Goal: Task Accomplishment & Management: Manage account settings

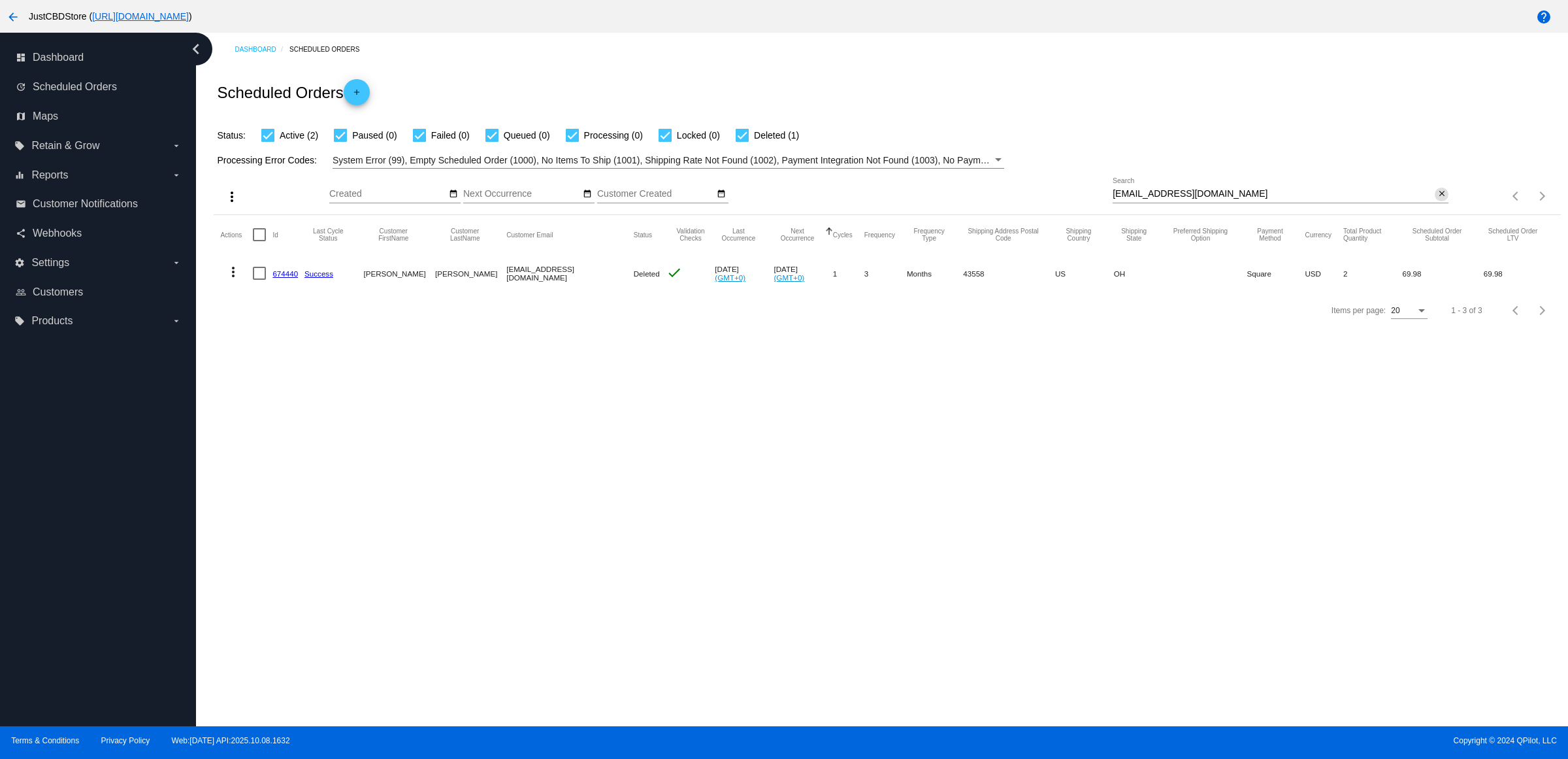
drag, startPoint x: 1447, startPoint y: 212, endPoint x: 1432, endPoint y: 219, distance: 16.6
click at [1445, 201] on div "close" at bounding box center [1441, 194] width 14 height 14
click at [1437, 199] on mat-icon "close" at bounding box center [1441, 194] width 9 height 10
click at [1445, 206] on mat-icon "search" at bounding box center [1440, 196] width 16 height 20
click at [1437, 199] on input "Search" at bounding box center [1280, 194] width 336 height 10
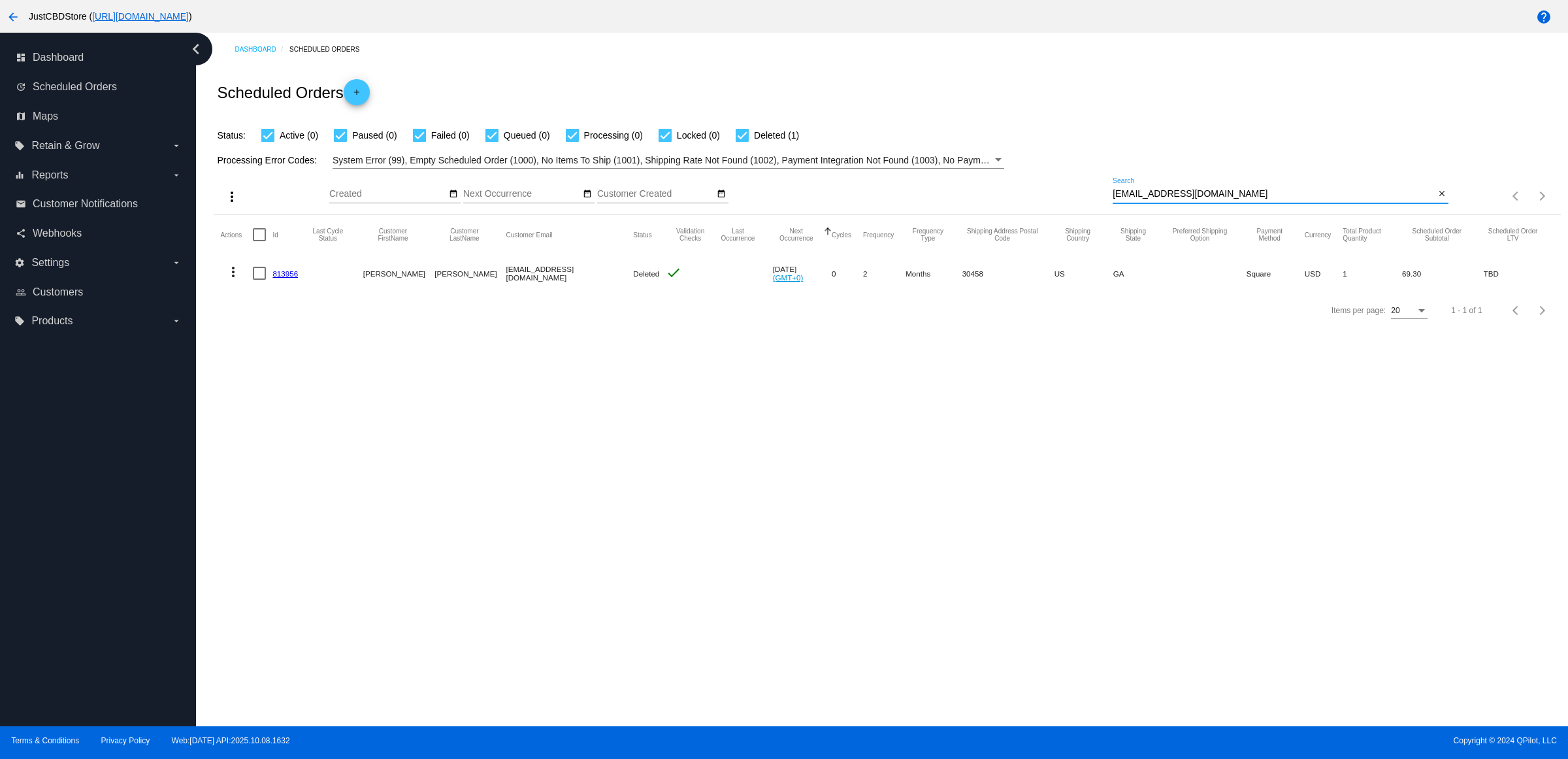
type input "[EMAIL_ADDRESS][DOMAIN_NAME]"
click at [289, 278] on link "813956" at bounding box center [286, 274] width 26 height 9
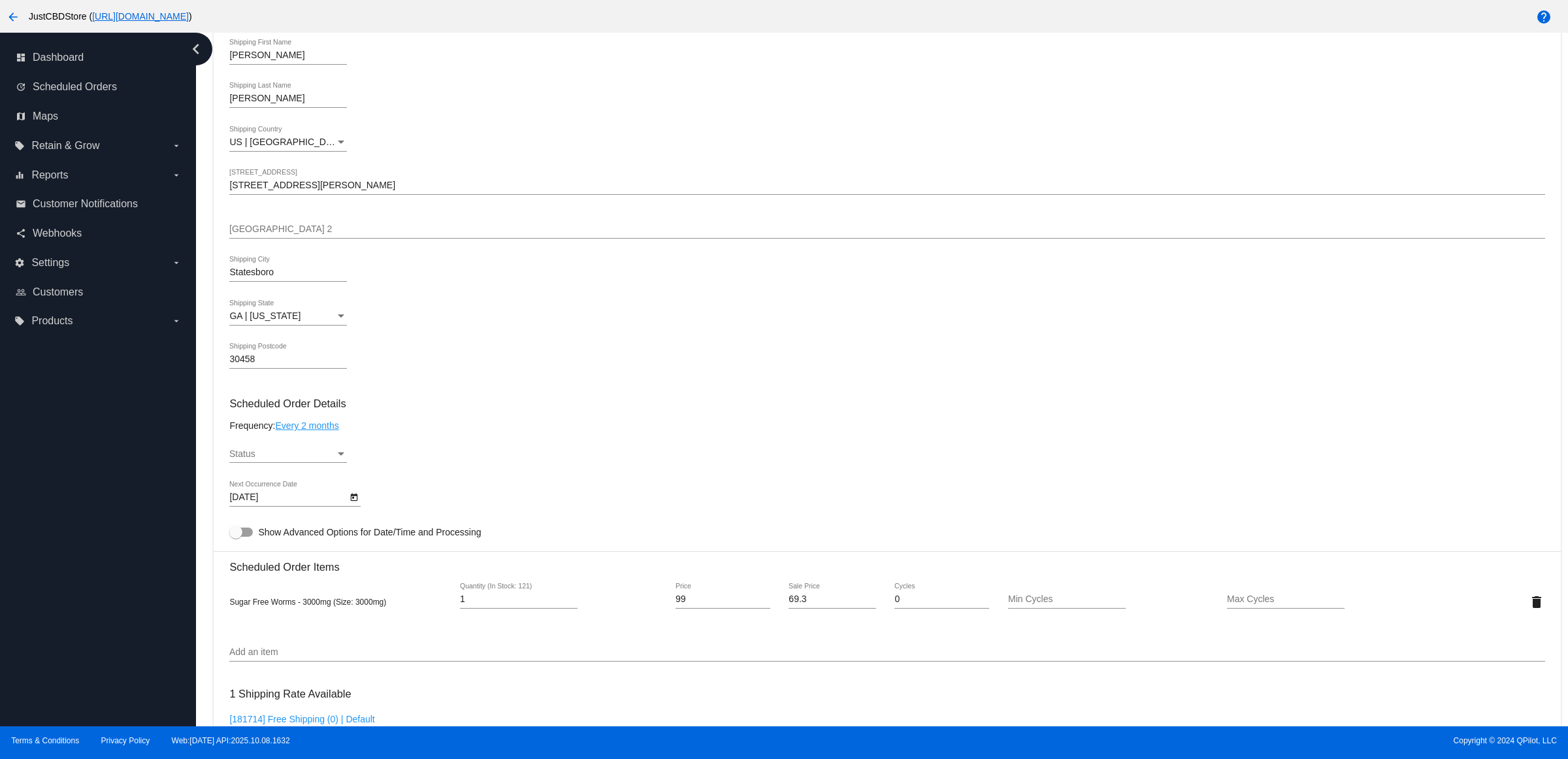
scroll to position [82, 0]
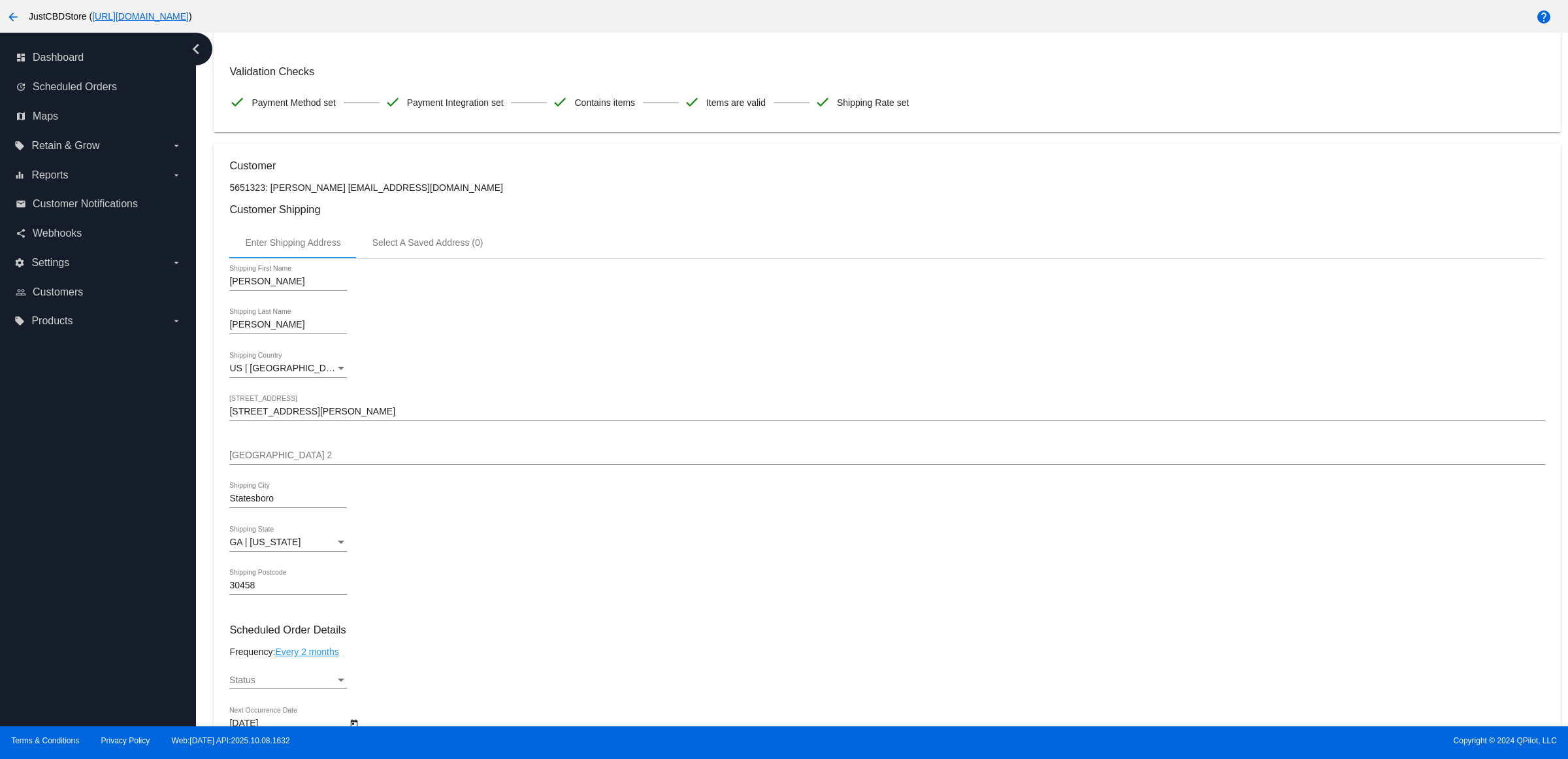
click at [652, 294] on div "[PERSON_NAME] Shipping First Name" at bounding box center [887, 283] width 1315 height 37
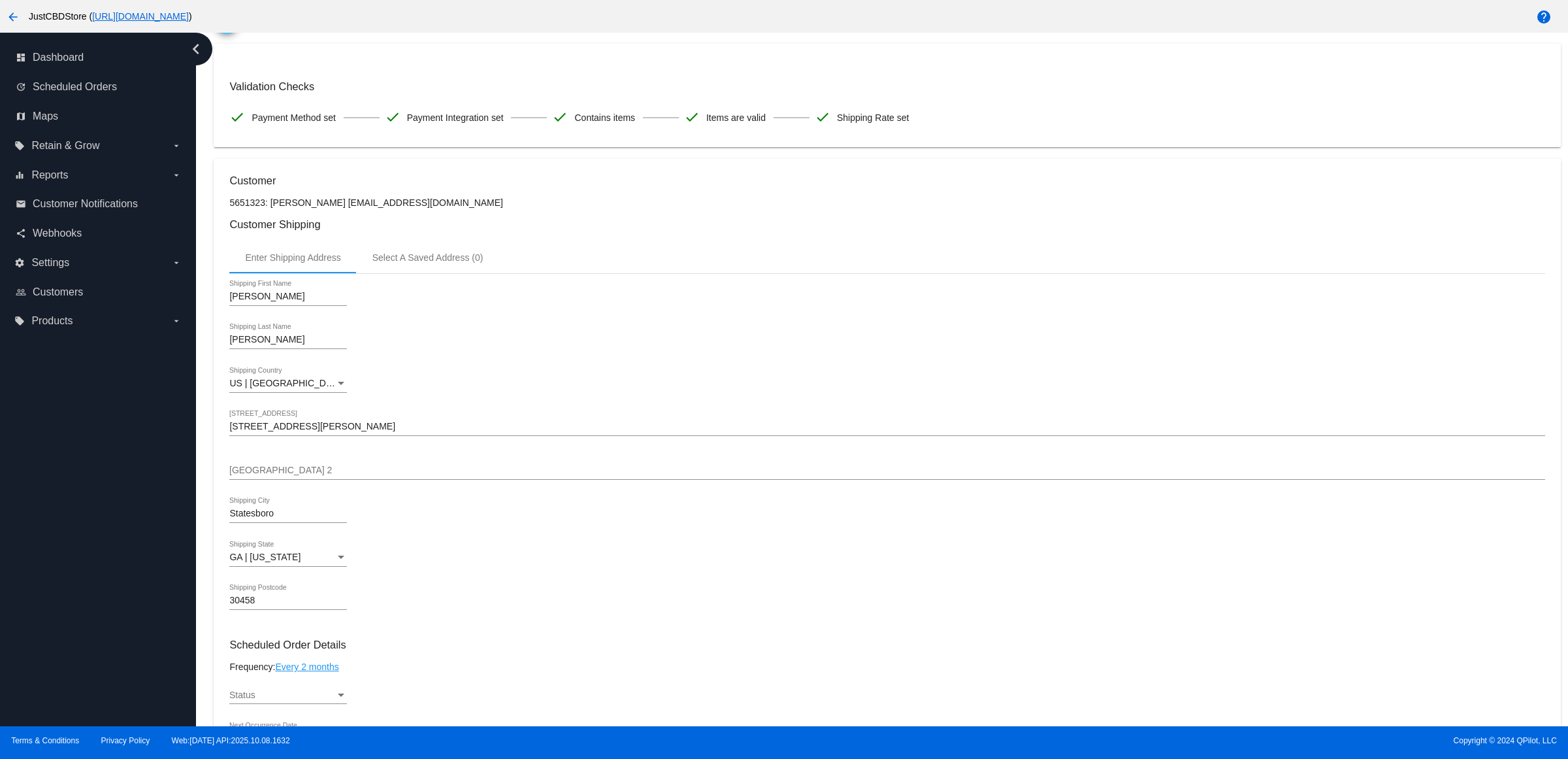
scroll to position [0, 0]
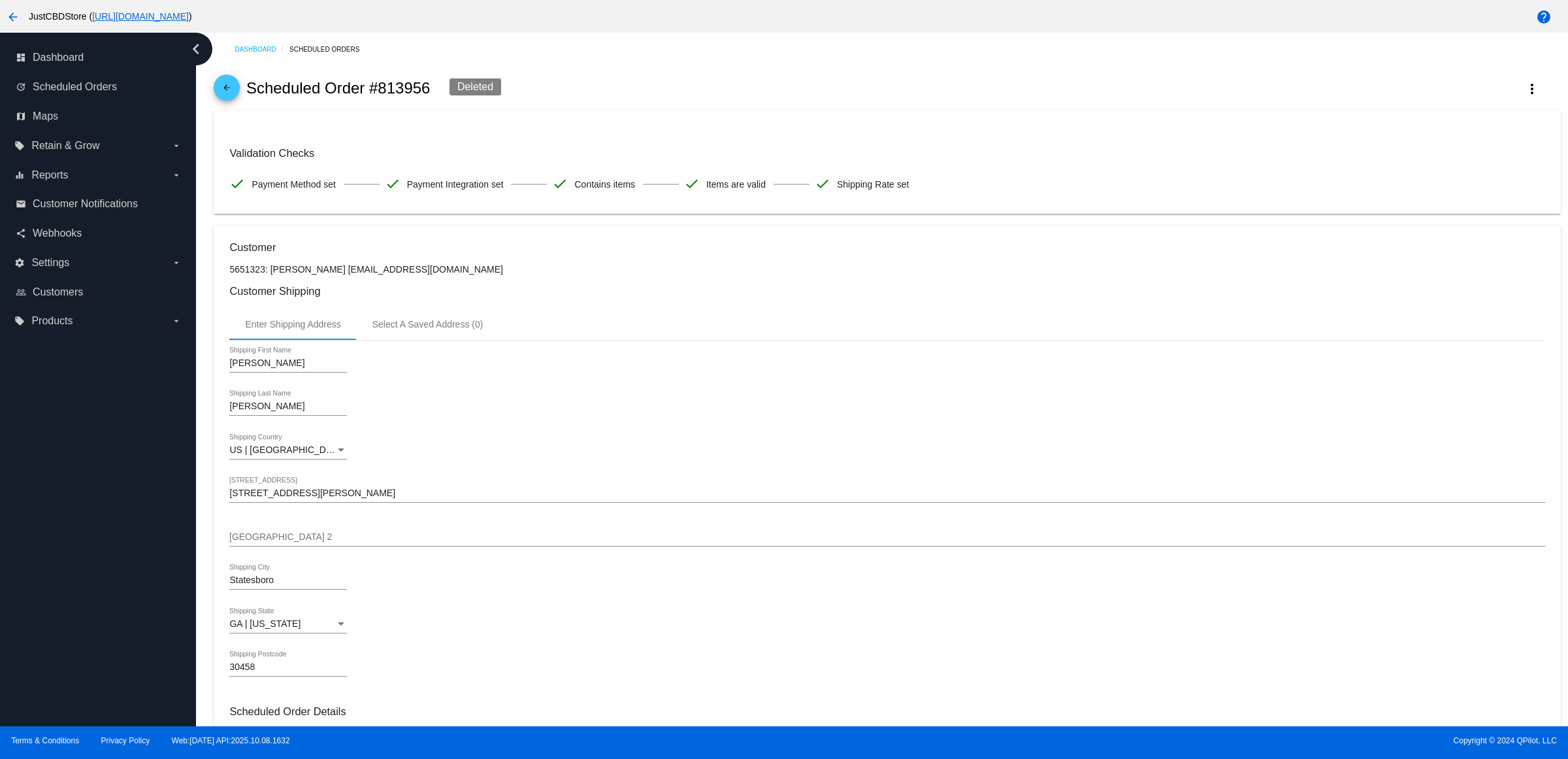
click at [233, 92] on mat-icon "arrow_back" at bounding box center [227, 91] width 16 height 16
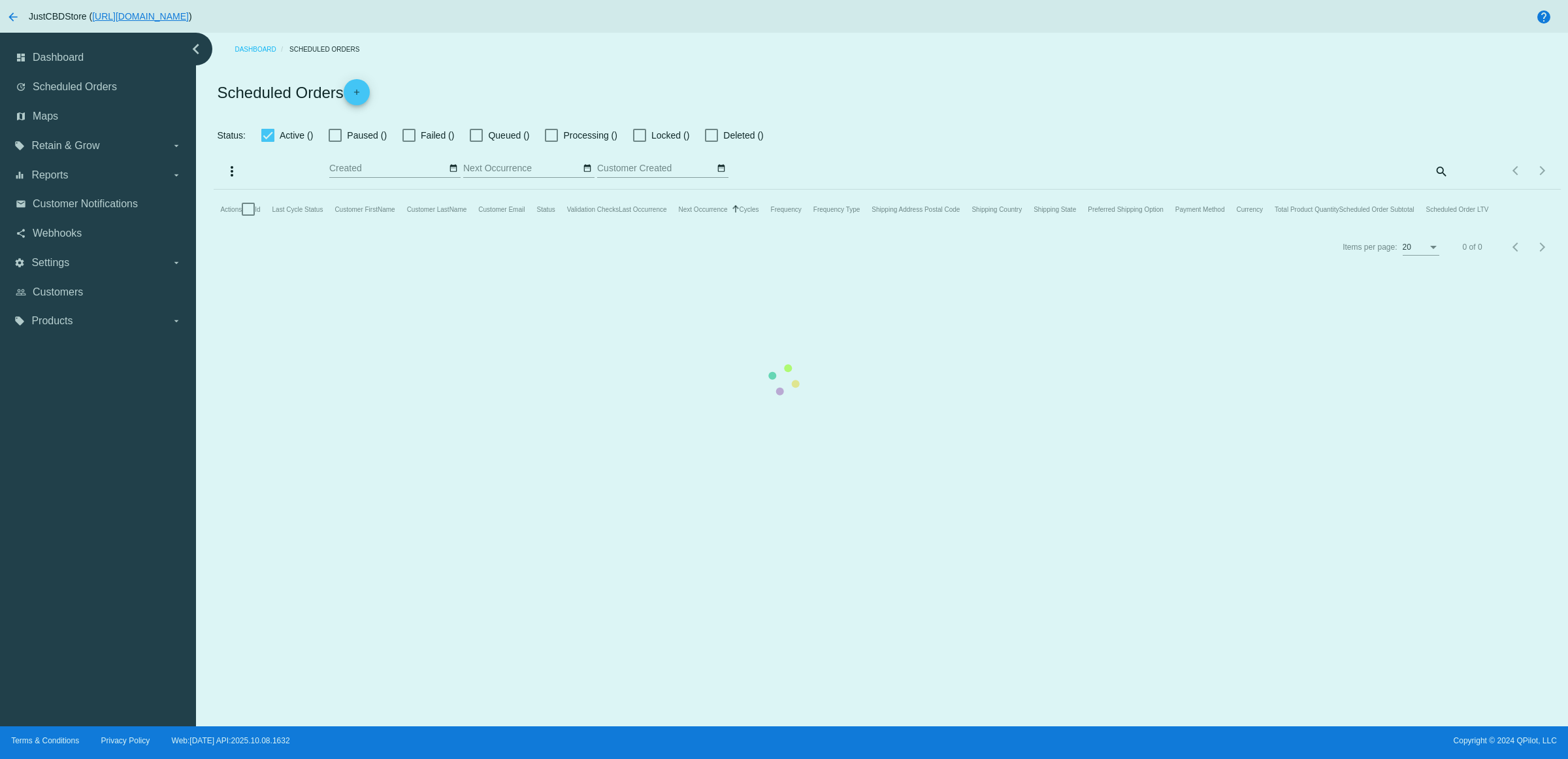
checkbox input "true"
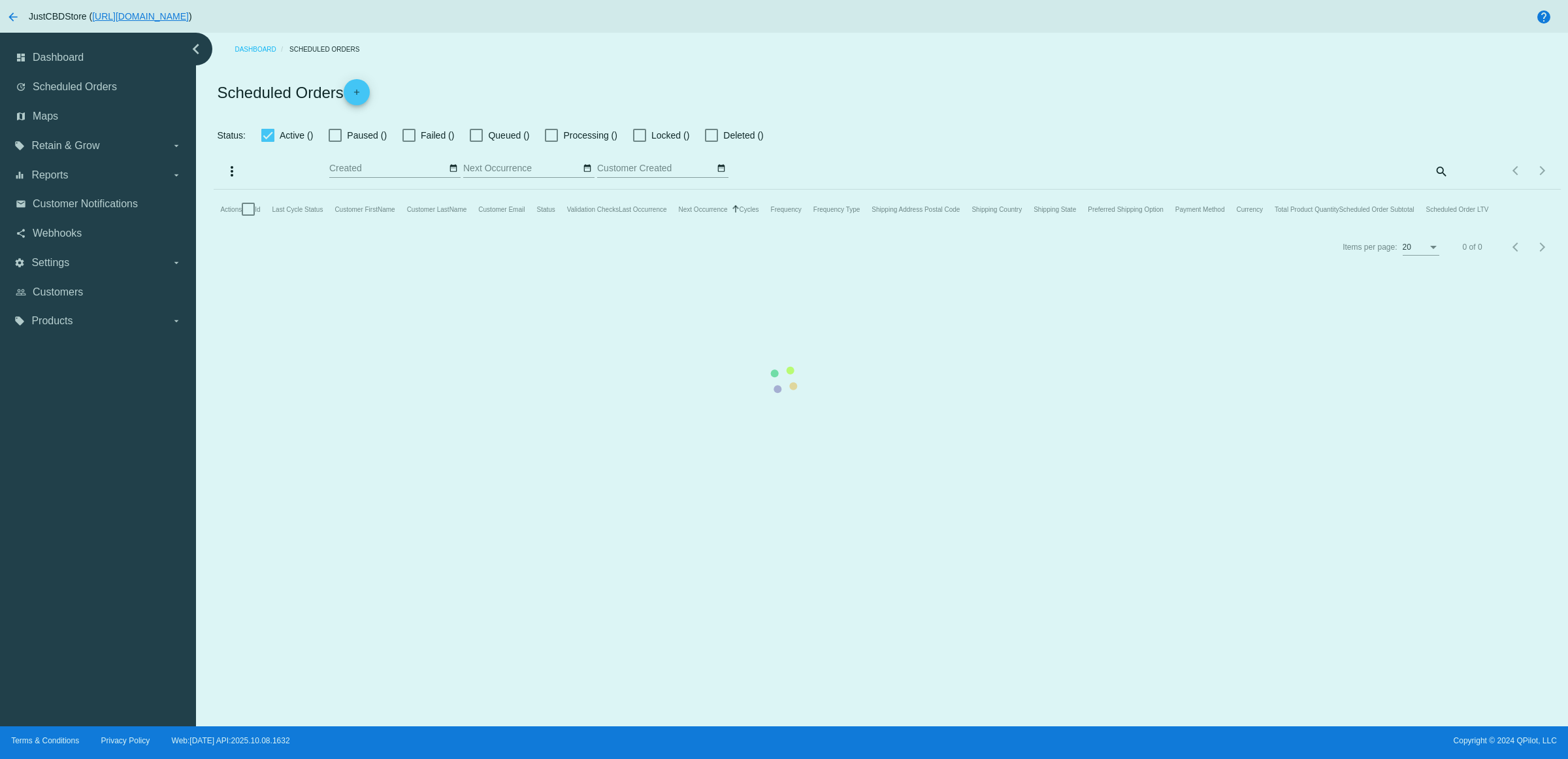
checkbox input "true"
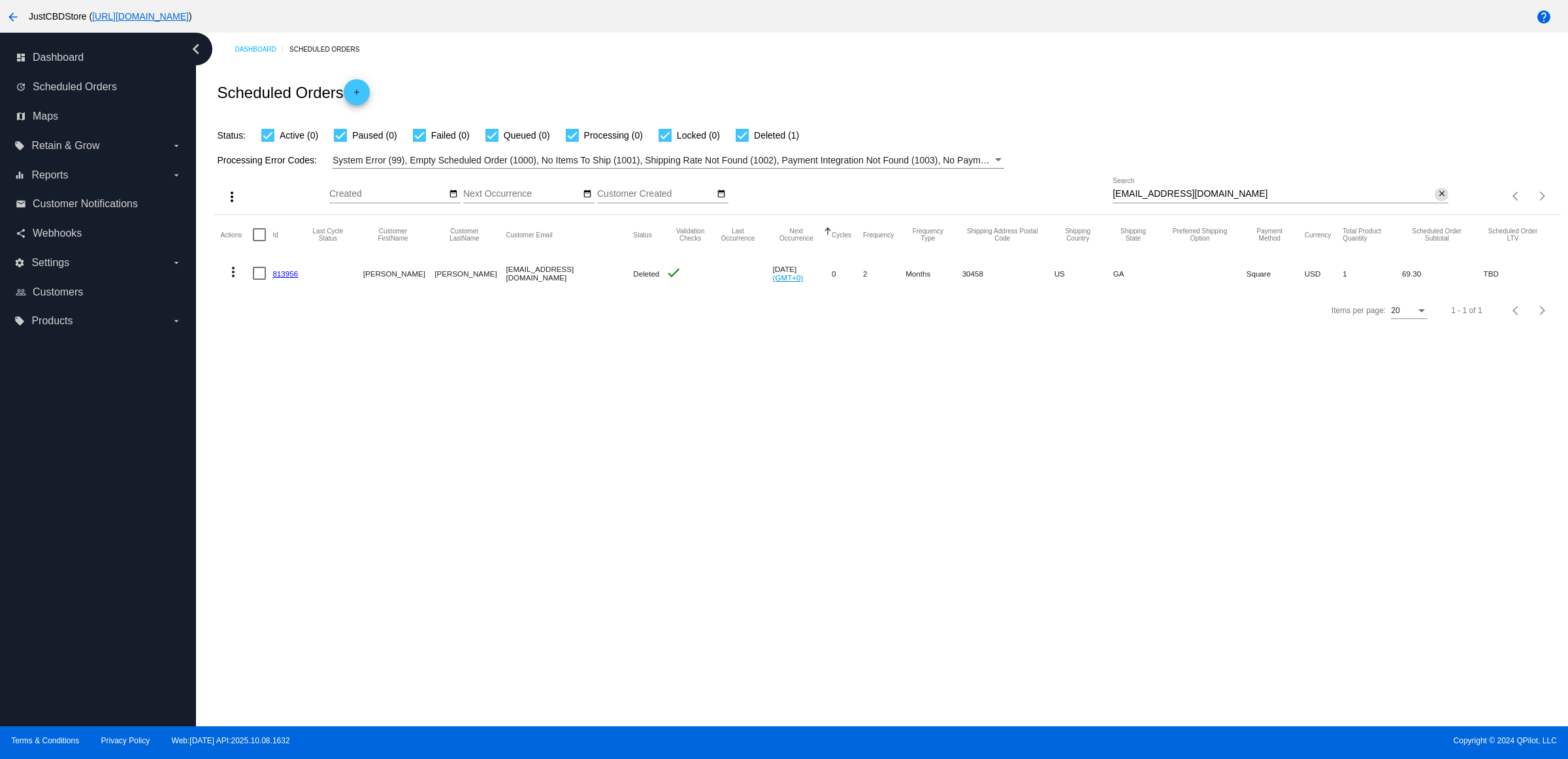
click at [1437, 199] on mat-icon "close" at bounding box center [1441, 194] width 9 height 10
drag, startPoint x: 1432, startPoint y: 218, endPoint x: 1434, endPoint y: 212, distance: 6.3
click at [1434, 199] on input "Search" at bounding box center [1280, 194] width 336 height 10
paste input "[EMAIL_ADDRESS][DOMAIN_NAME]"
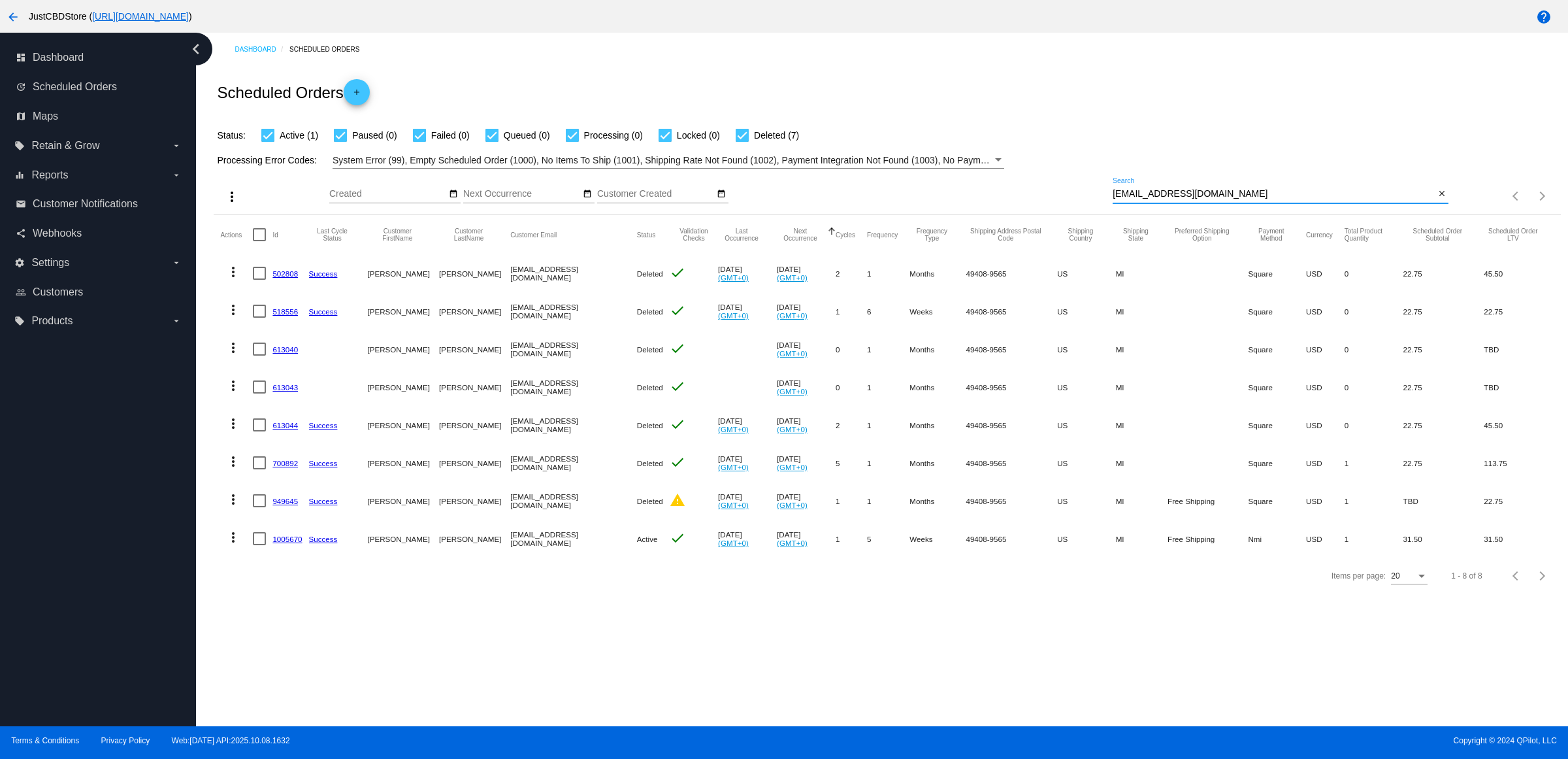
type input "[EMAIL_ADDRESS][DOMAIN_NAME]"
click at [293, 558] on mat-cell "1005670" at bounding box center [291, 539] width 36 height 38
click at [287, 543] on link "1005670" at bounding box center [287, 539] width 29 height 9
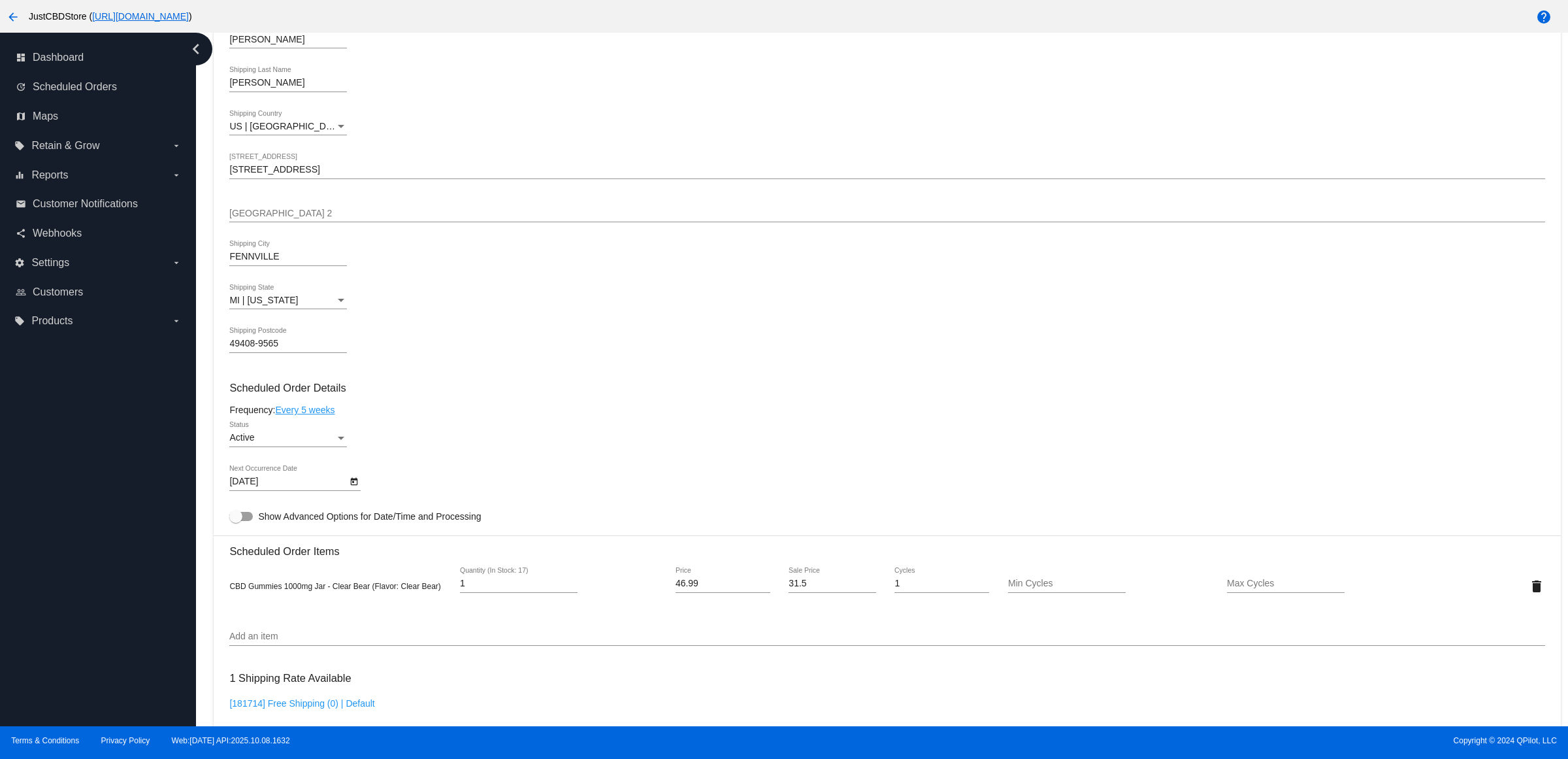
scroll to position [654, 0]
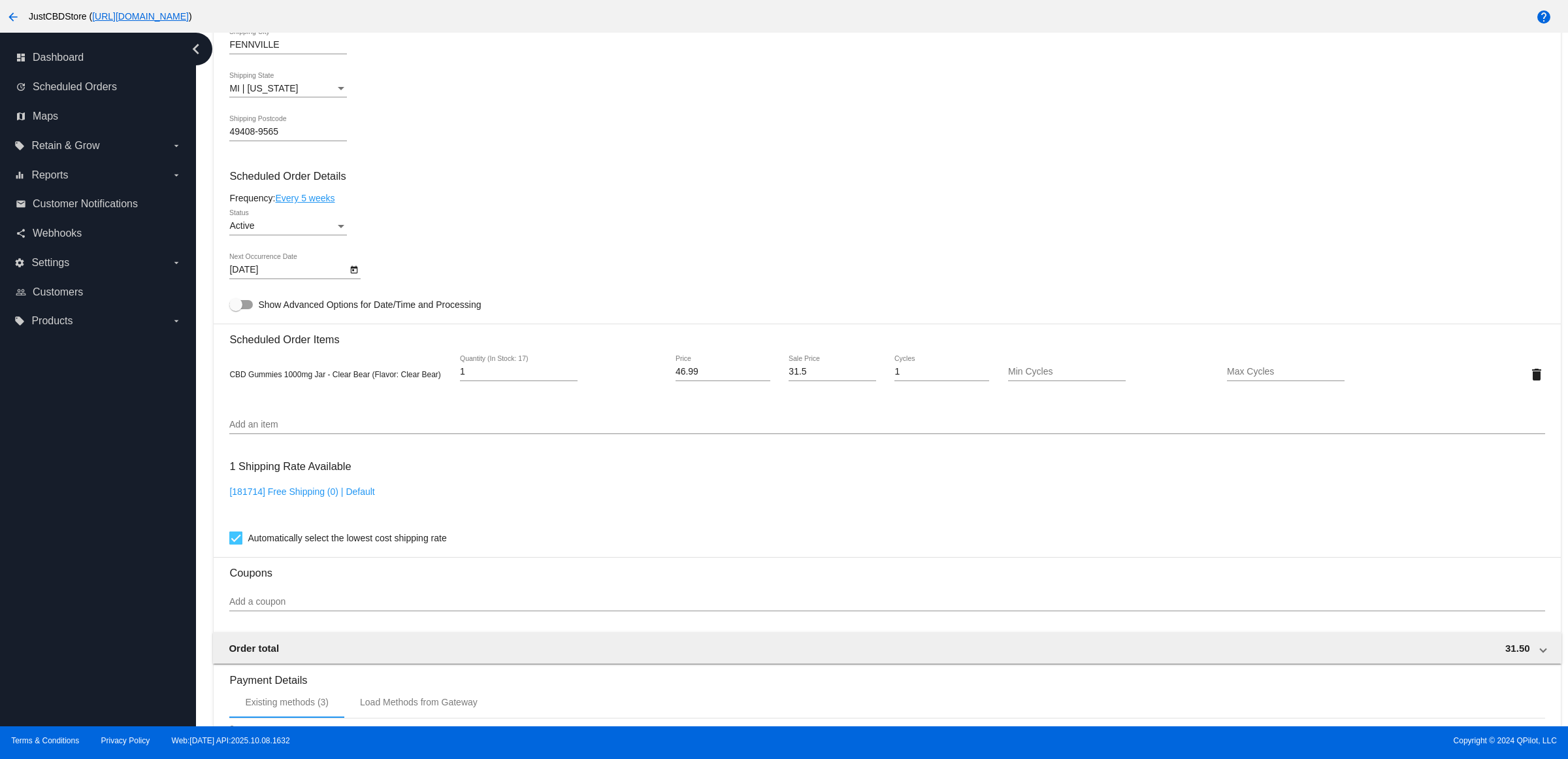
click at [860, 206] on mat-card-content "Customer 2457354: [PERSON_NAME] [EMAIL_ADDRESS][DOMAIN_NAME] Customer Shipping …" at bounding box center [887, 321] width 1315 height 1231
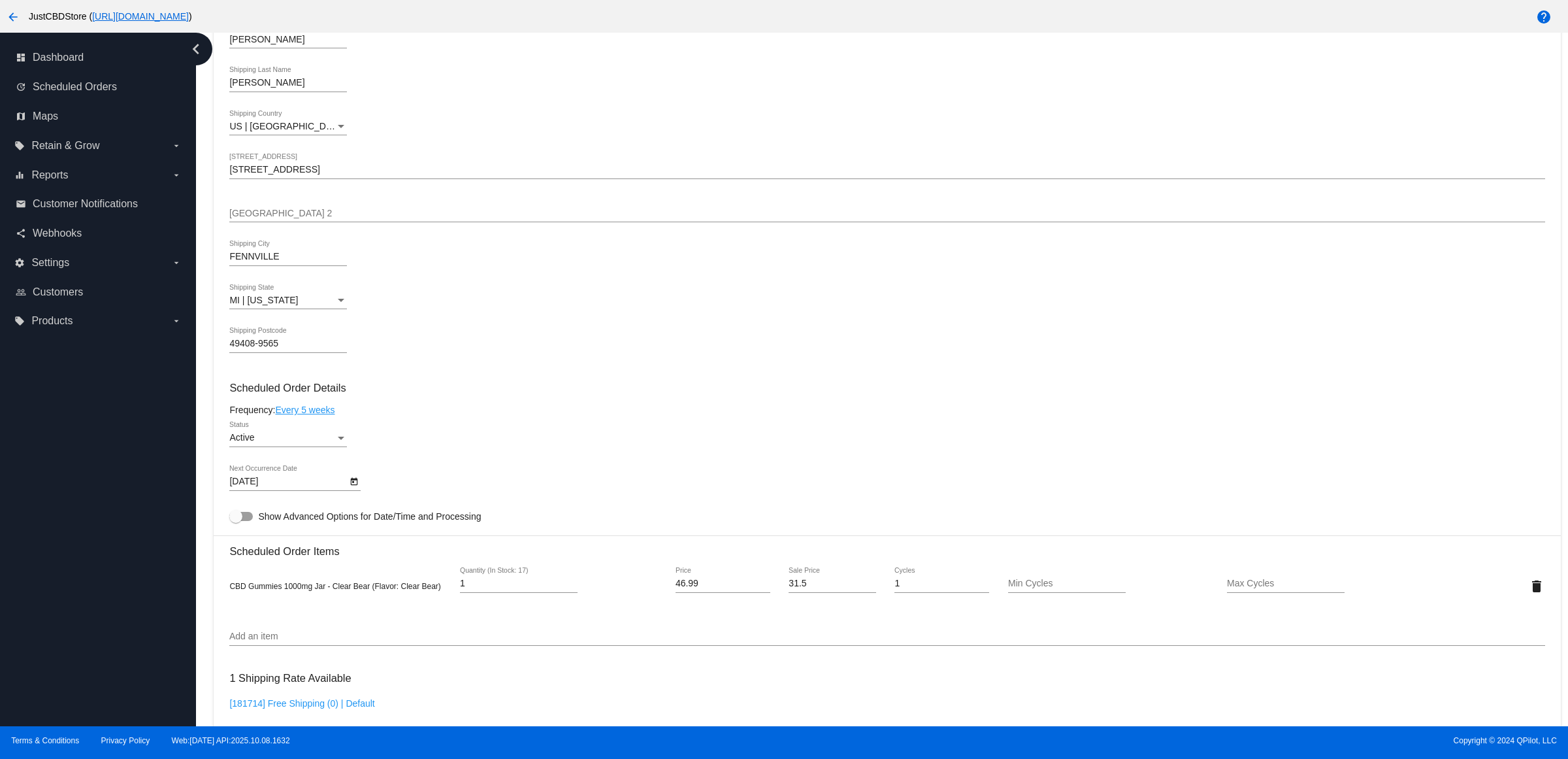
scroll to position [367, 0]
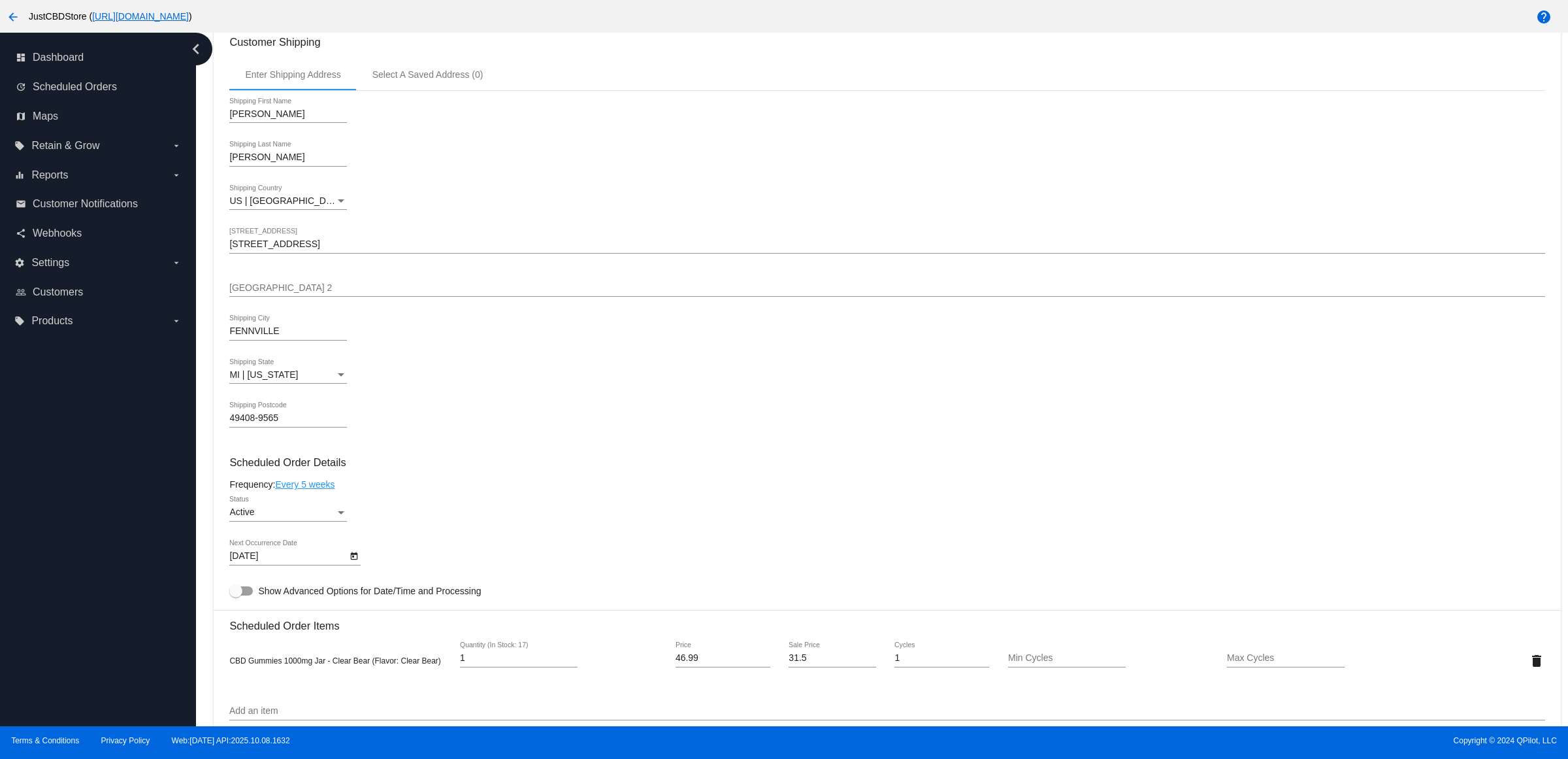
click at [598, 395] on div "MI | [US_STATE] Shipping State" at bounding box center [887, 376] width 1315 height 37
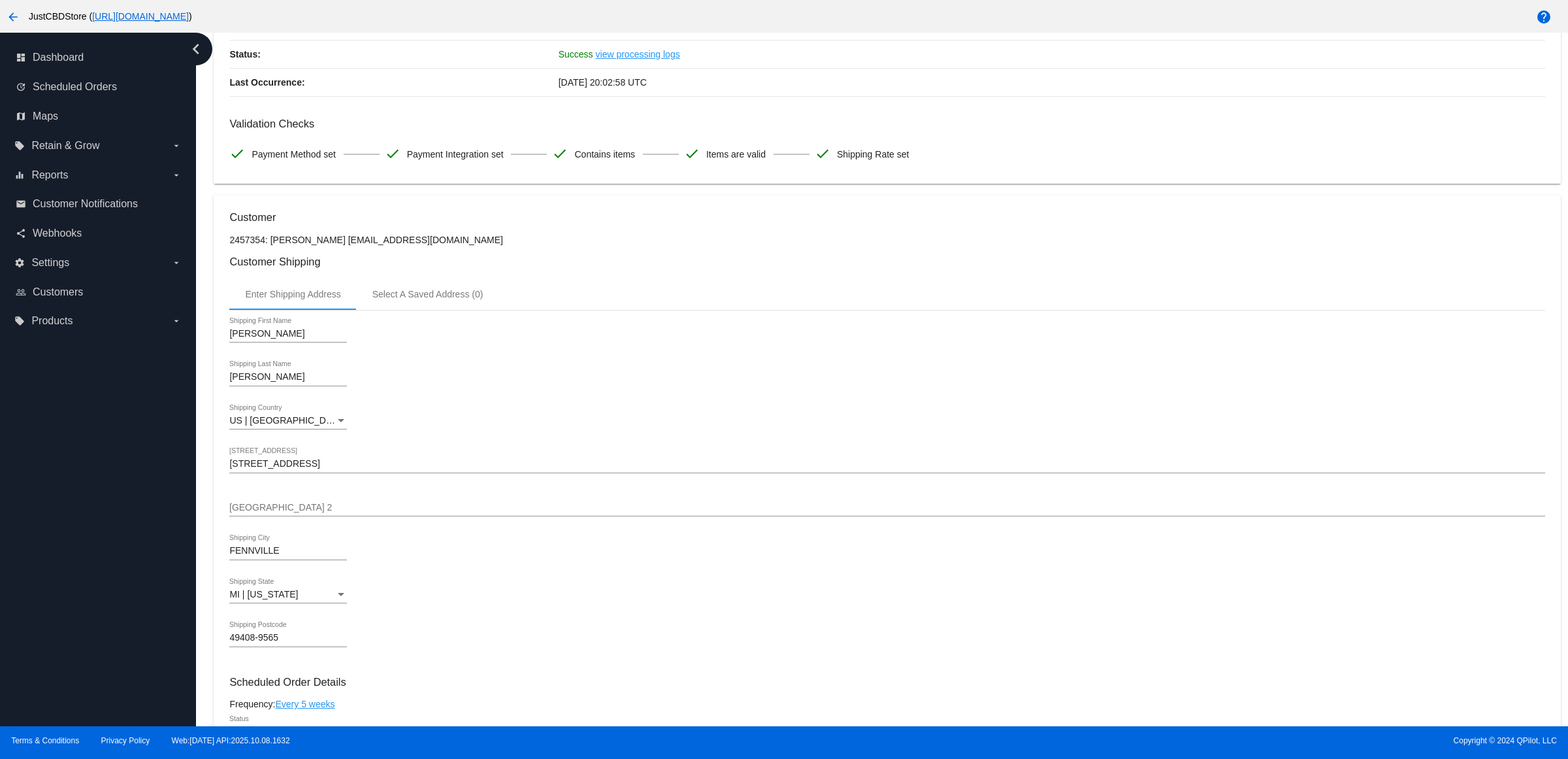
scroll to position [654, 0]
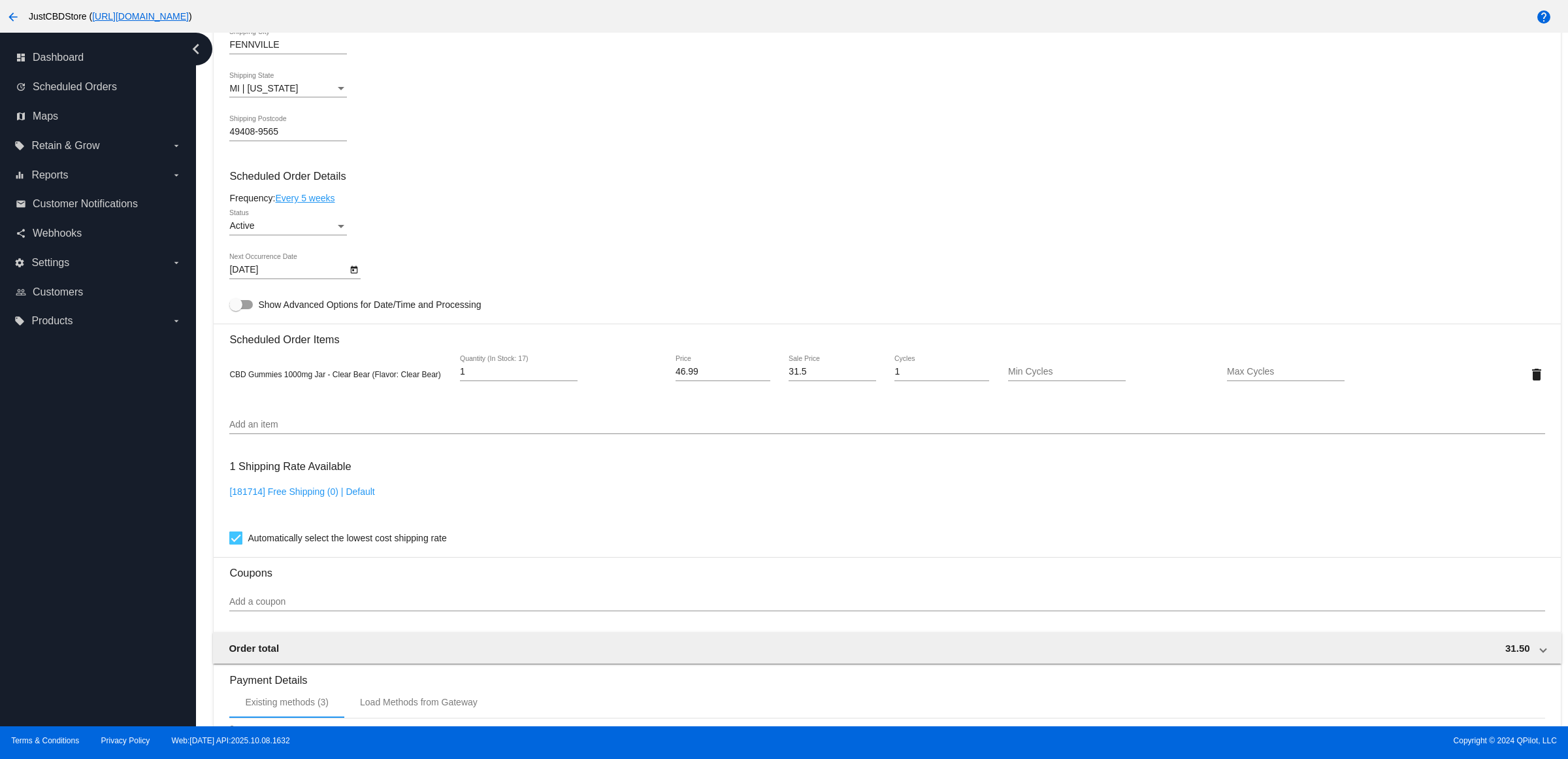
click at [1086, 144] on div "49408-9565 Shipping Postcode" at bounding box center [887, 134] width 1315 height 37
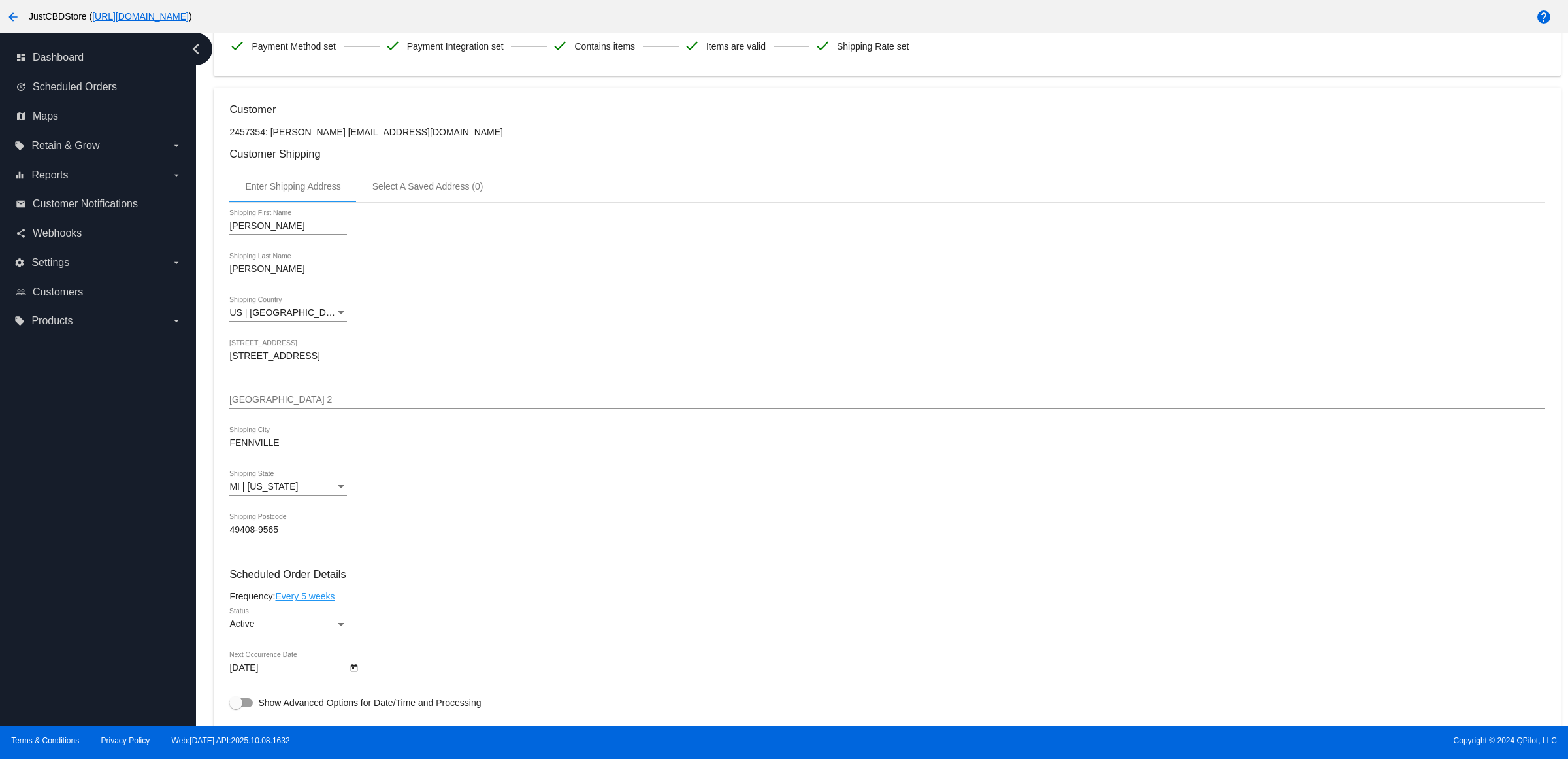
scroll to position [0, 0]
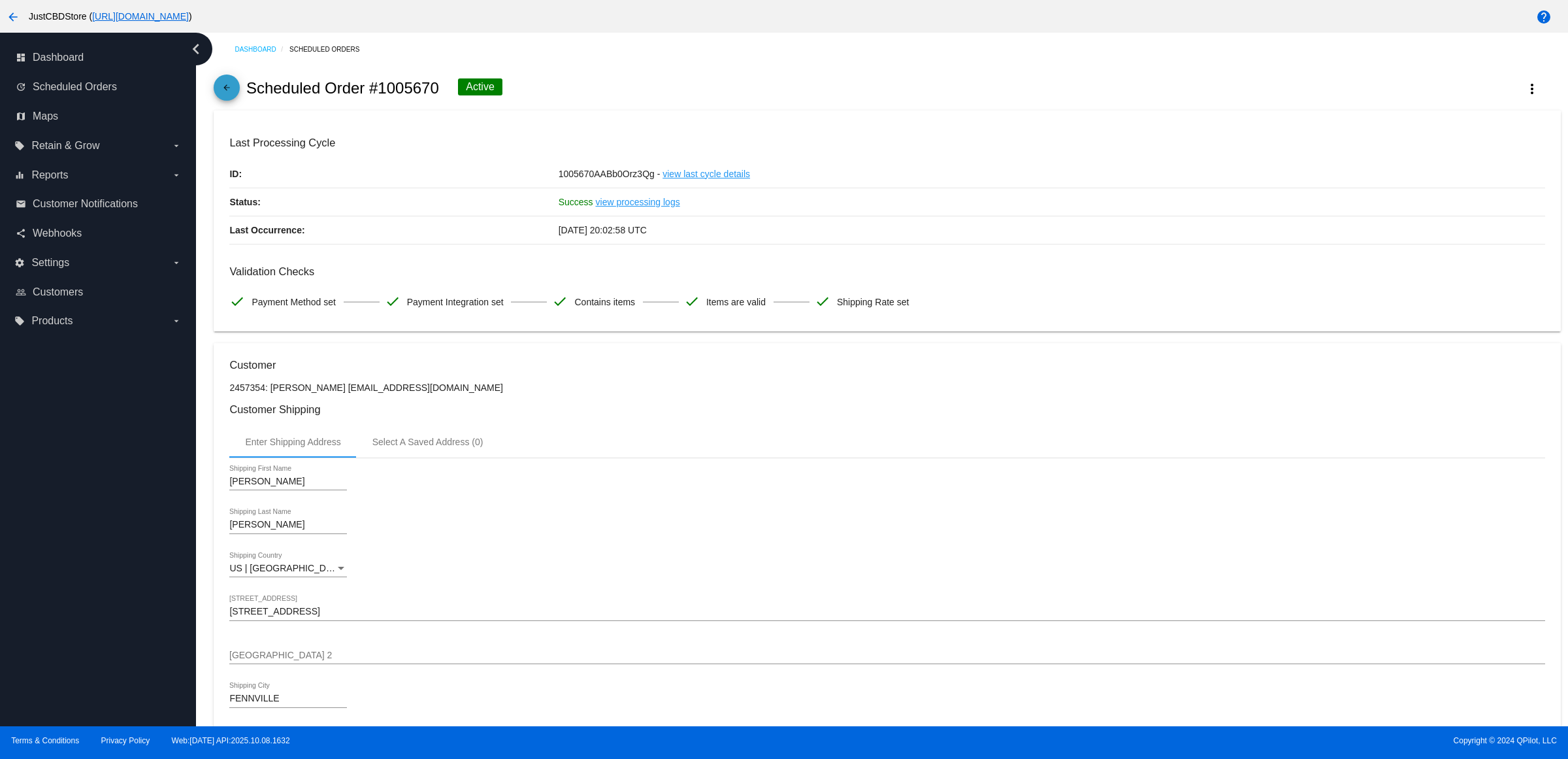
click at [235, 96] on mat-icon "arrow_back" at bounding box center [227, 91] width 16 height 16
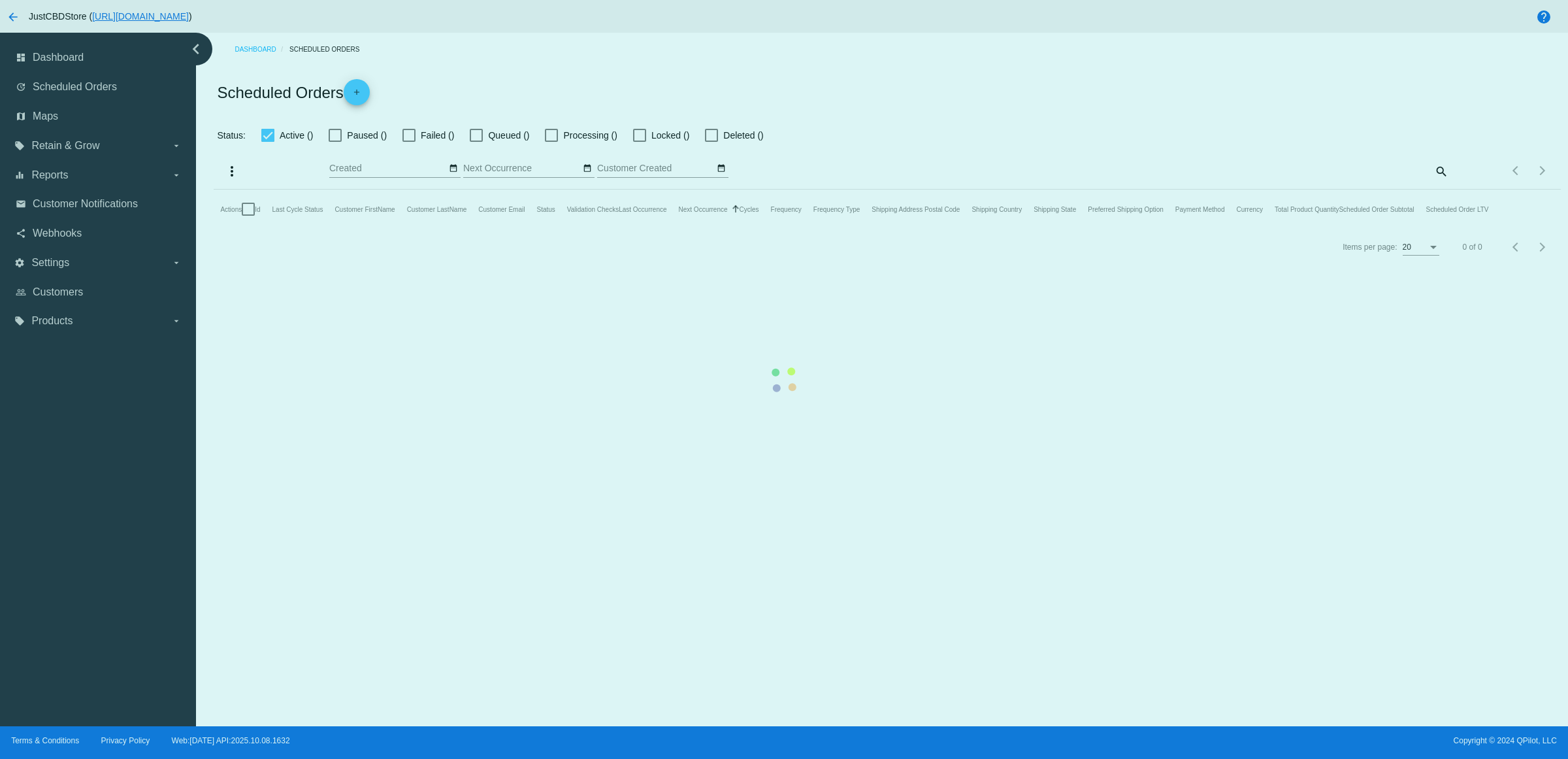
checkbox input "true"
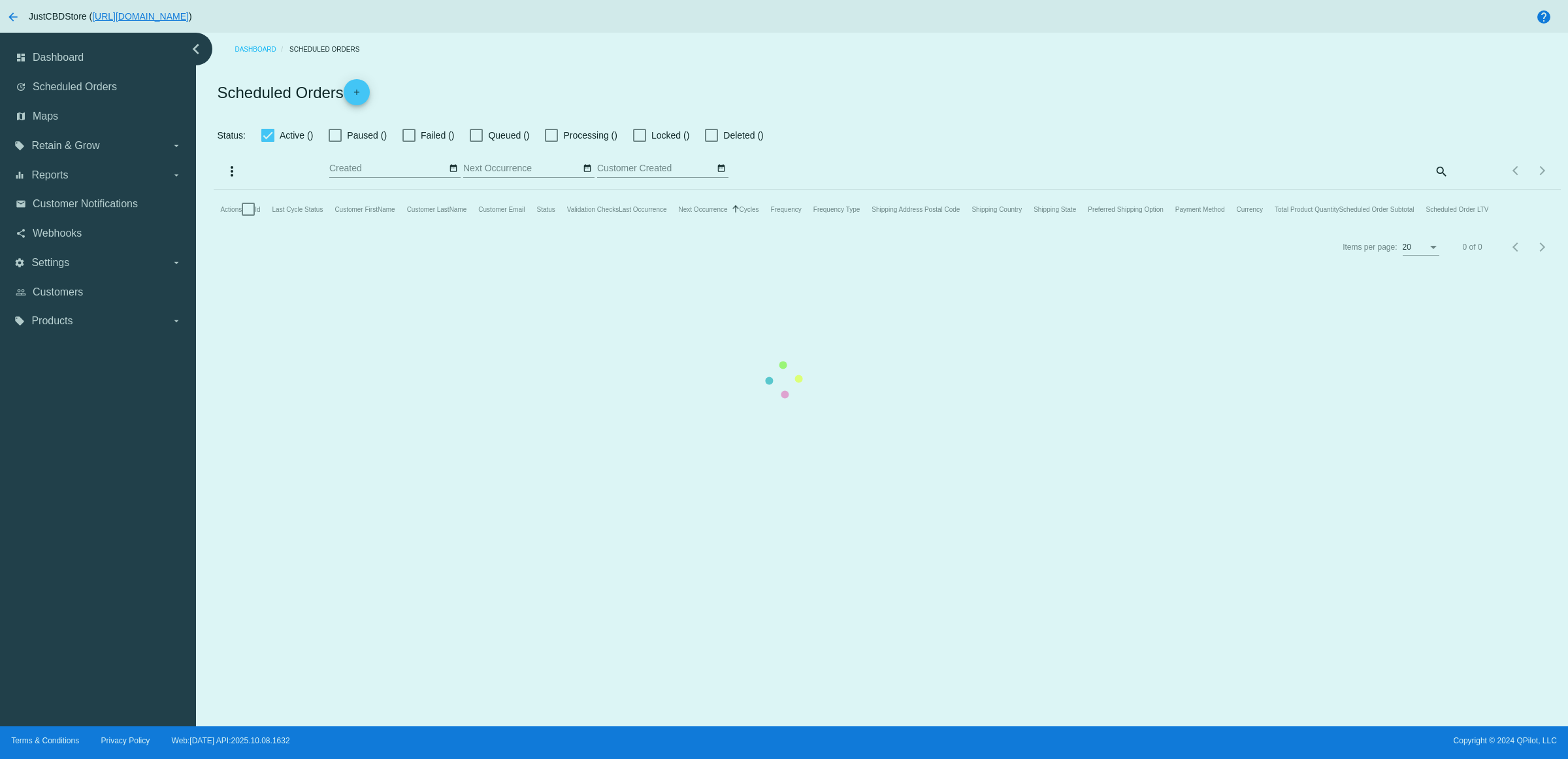
checkbox input "true"
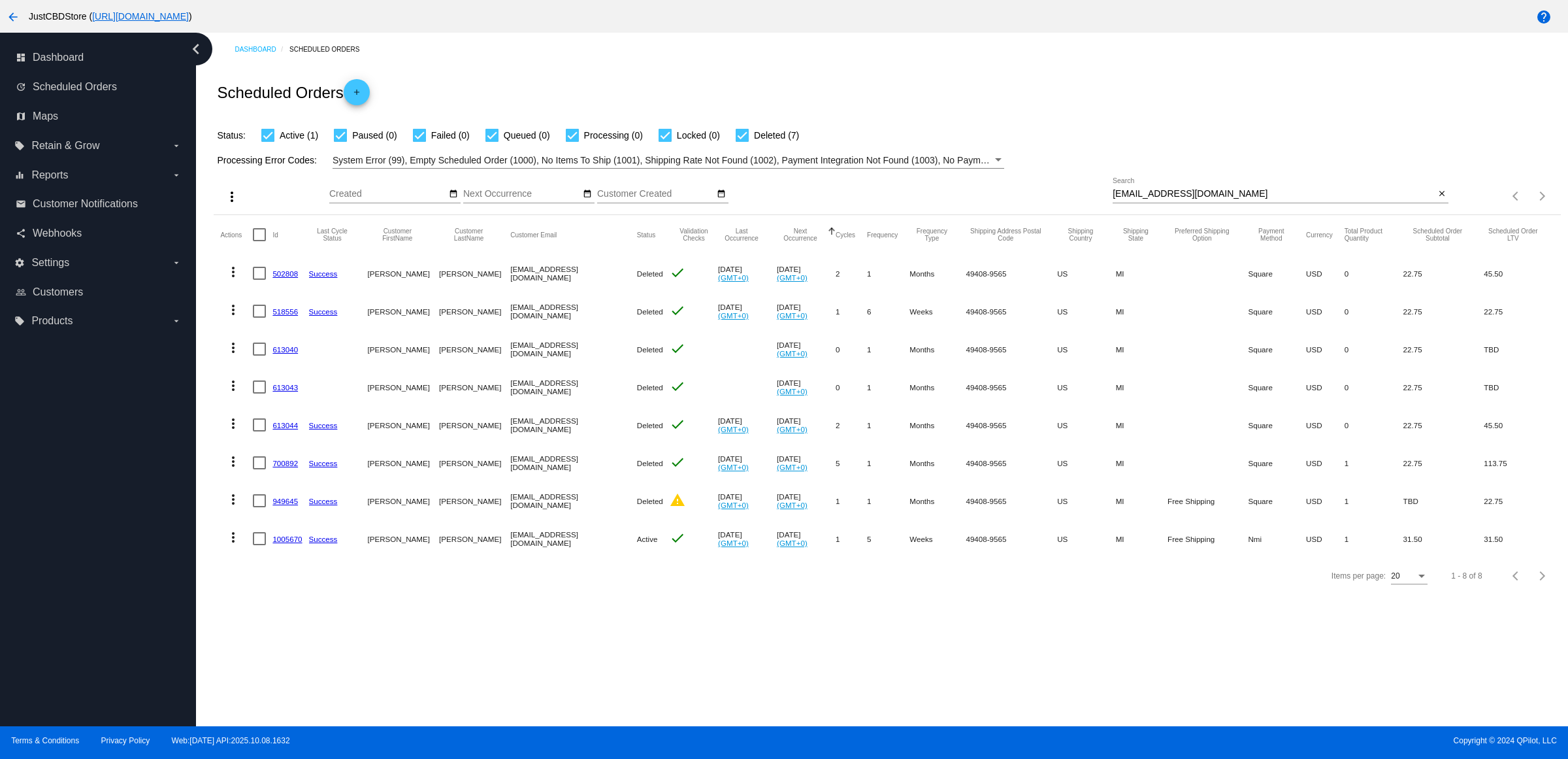
click at [302, 543] on link "1005670" at bounding box center [287, 539] width 29 height 9
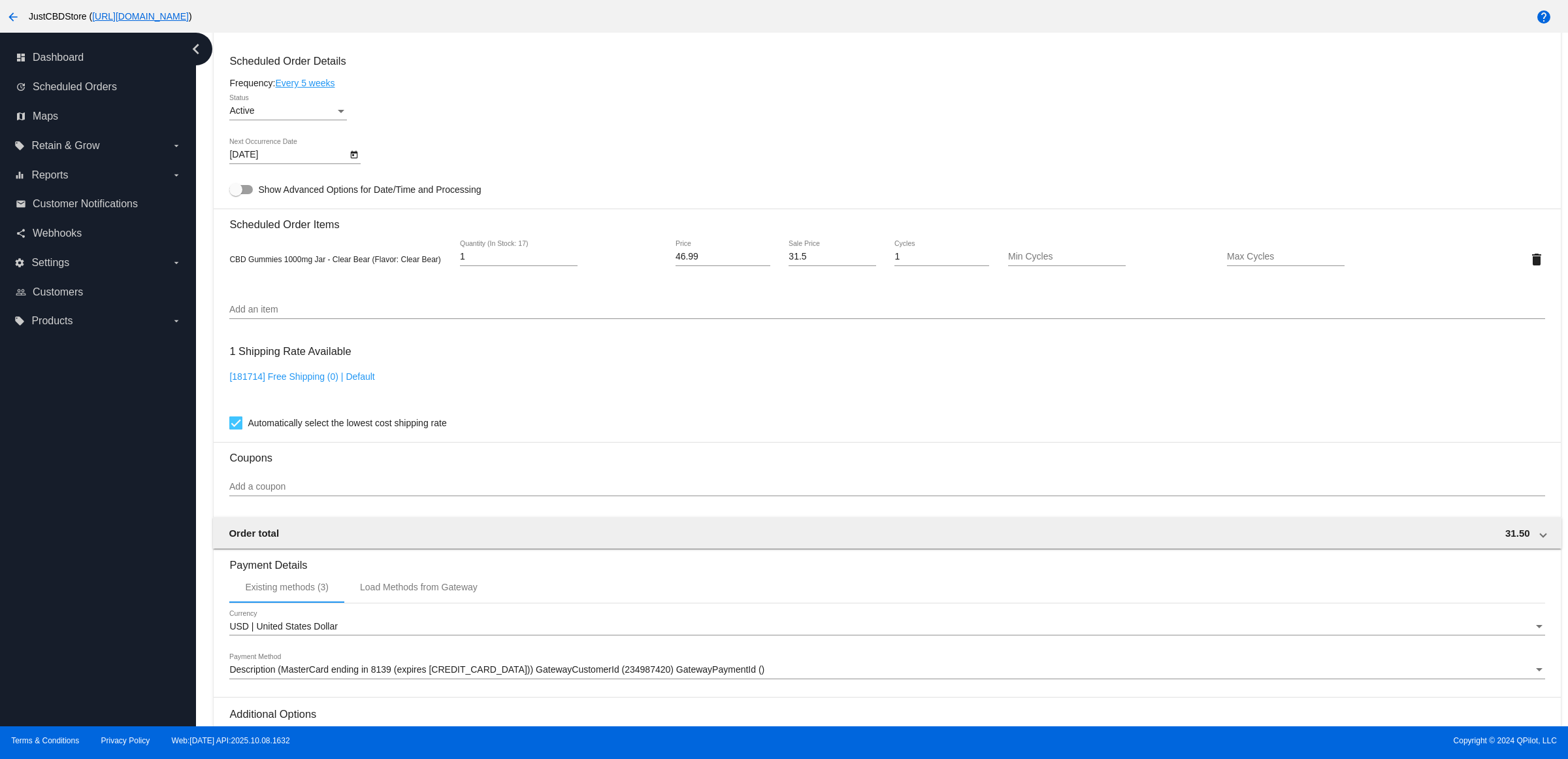
scroll to position [939, 0]
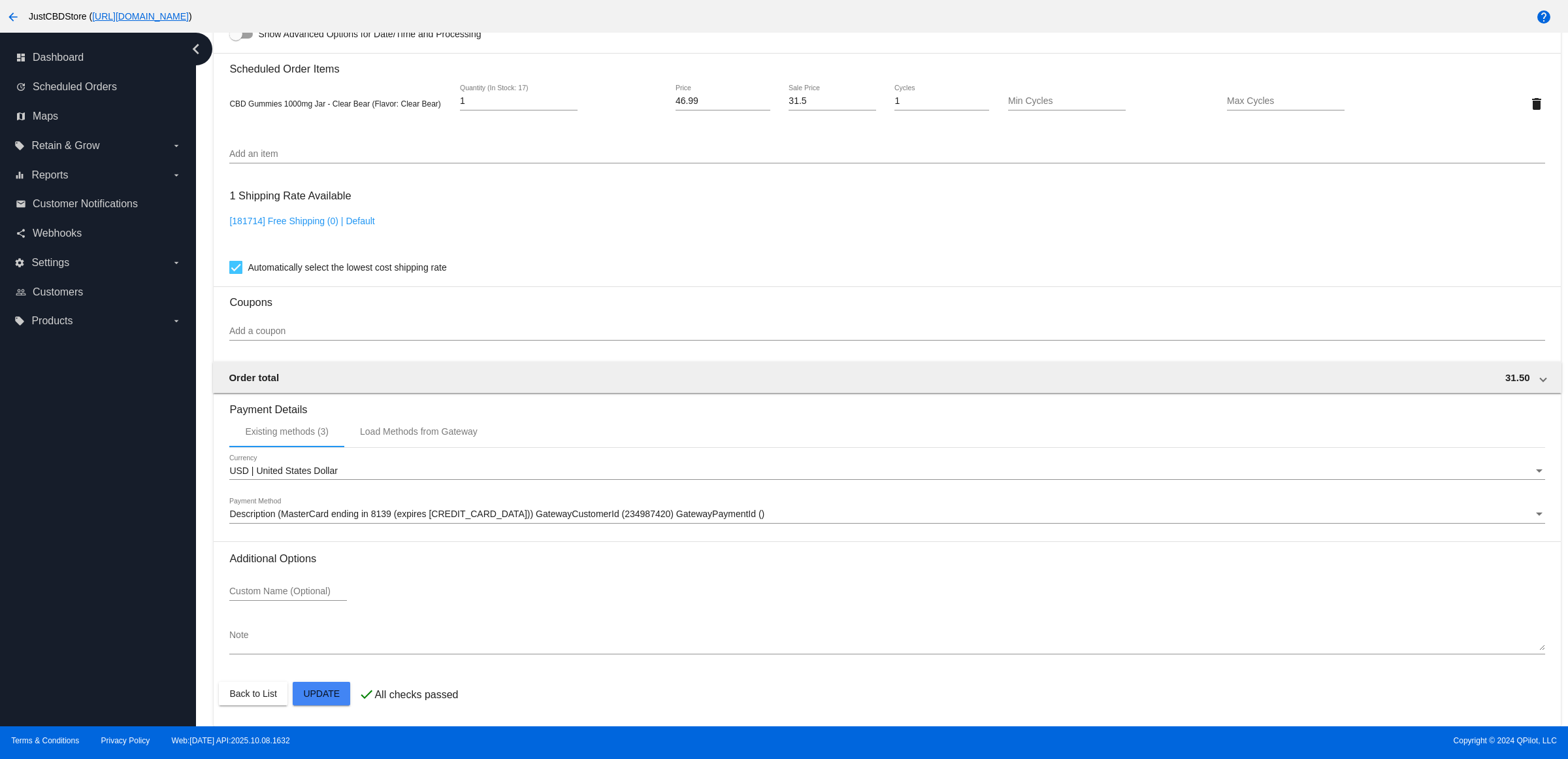
click at [1380, 109] on div "Max Cycles" at bounding box center [1326, 103] width 219 height 37
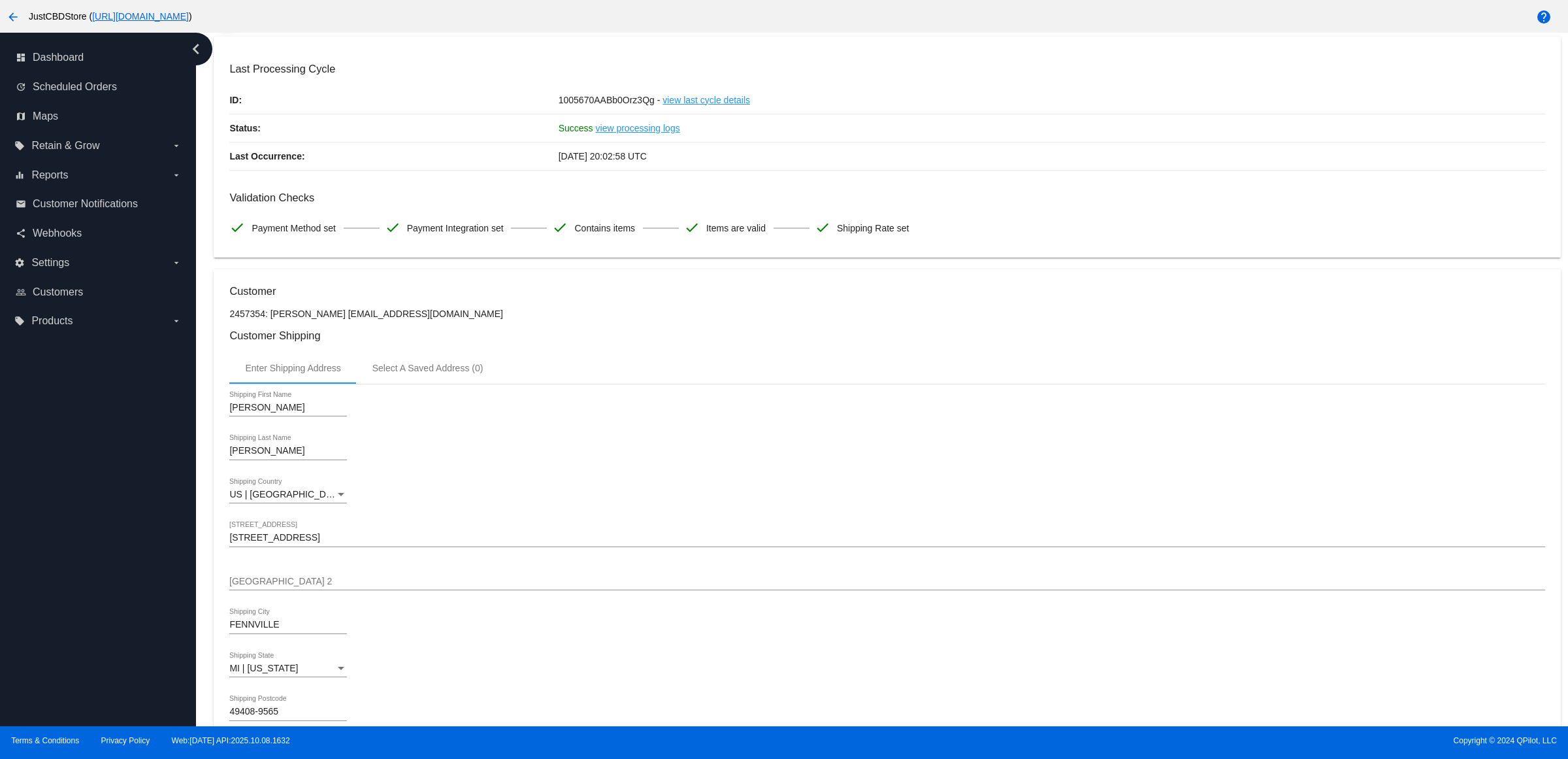
scroll to position [0, 0]
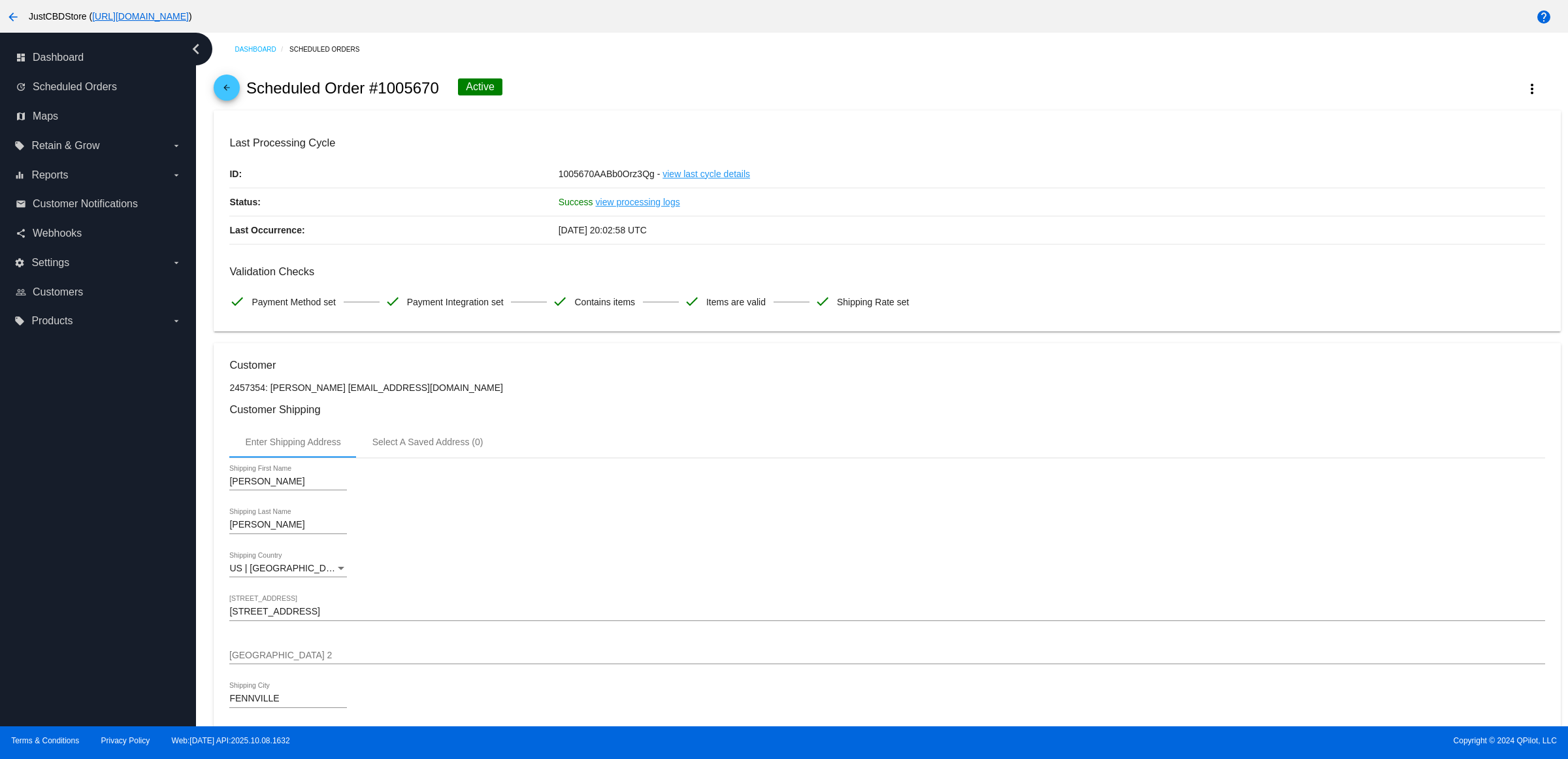
click at [234, 95] on mat-icon "arrow_back" at bounding box center [227, 91] width 16 height 16
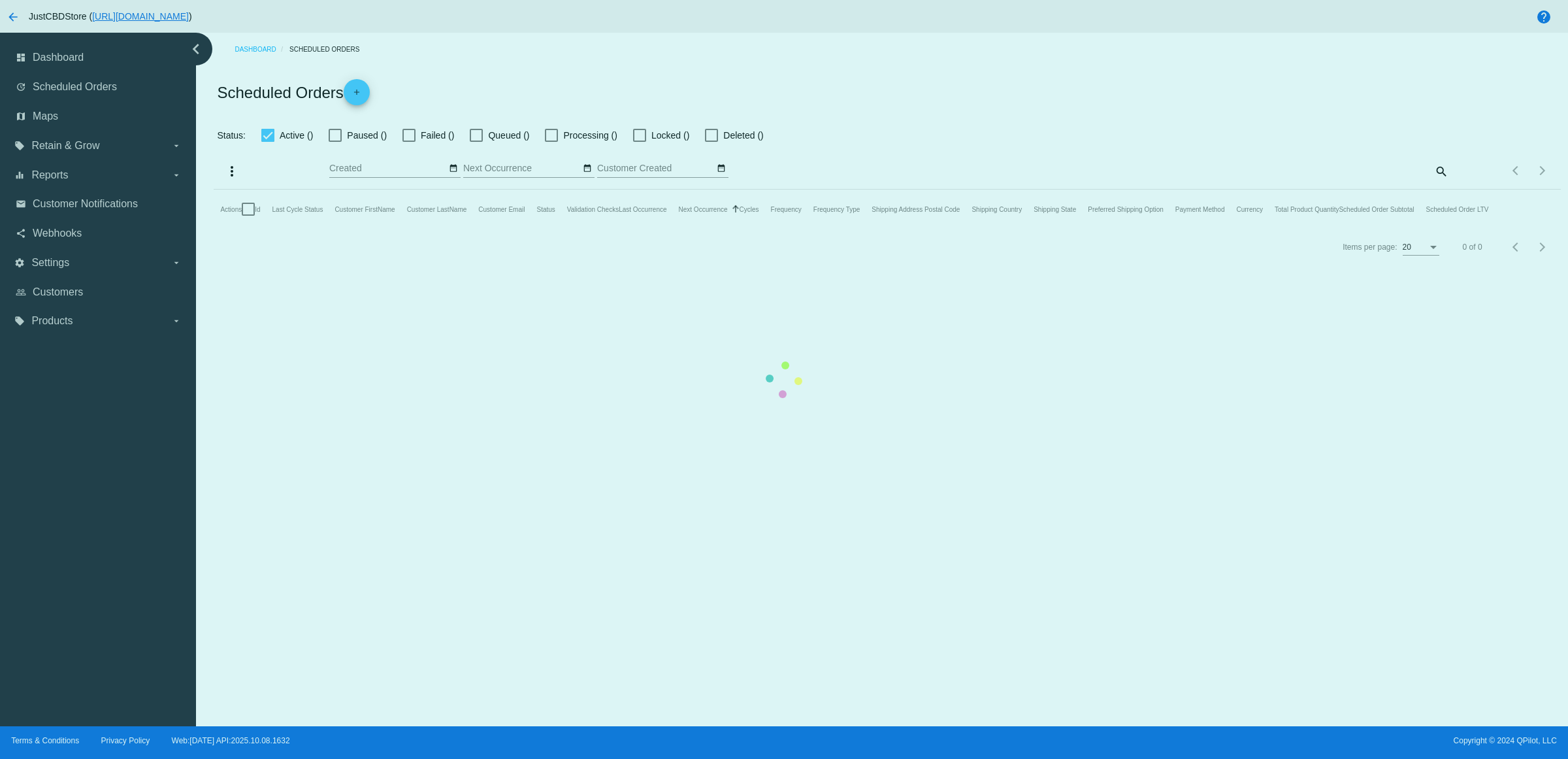
checkbox input "true"
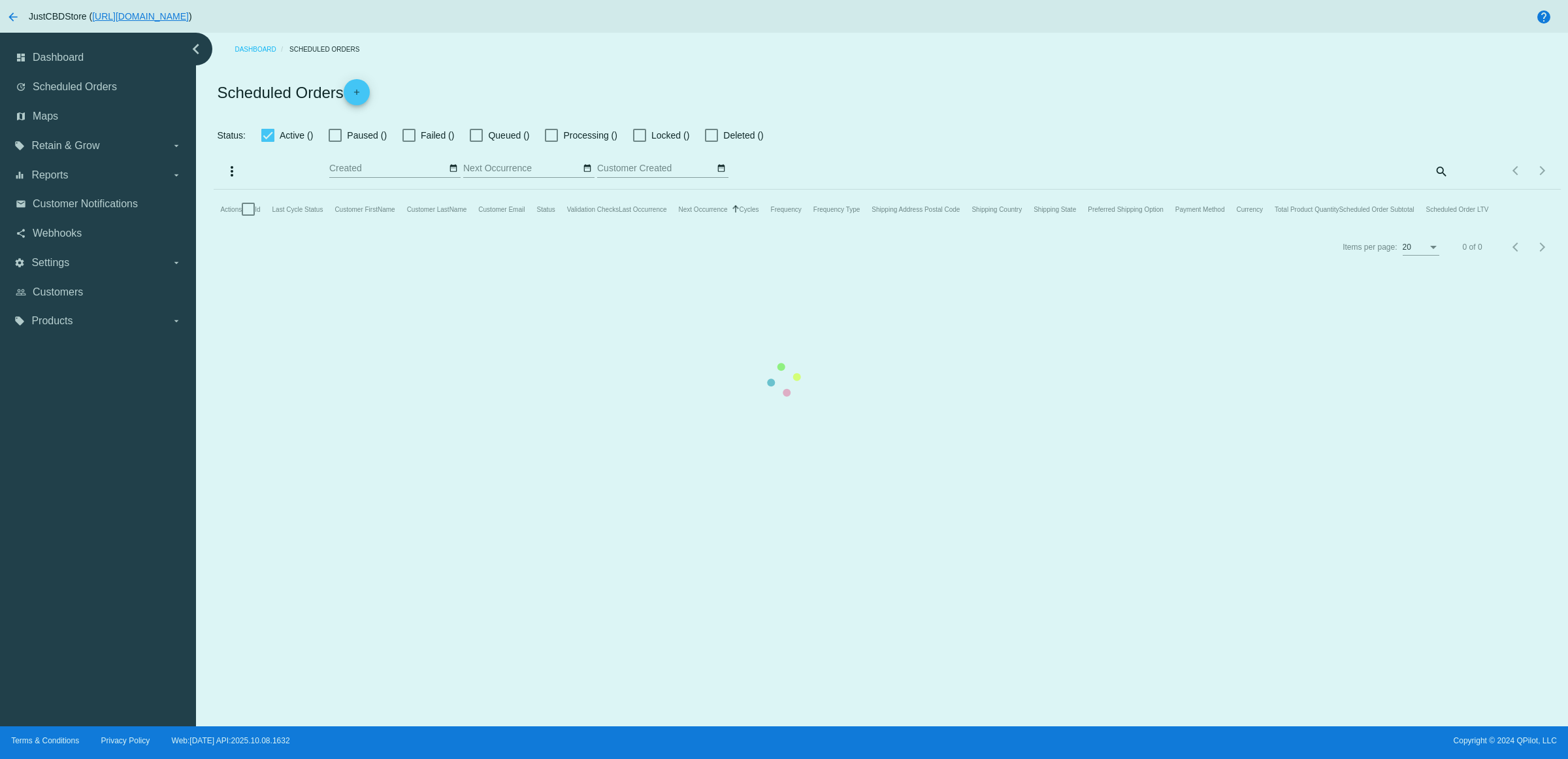
checkbox input "true"
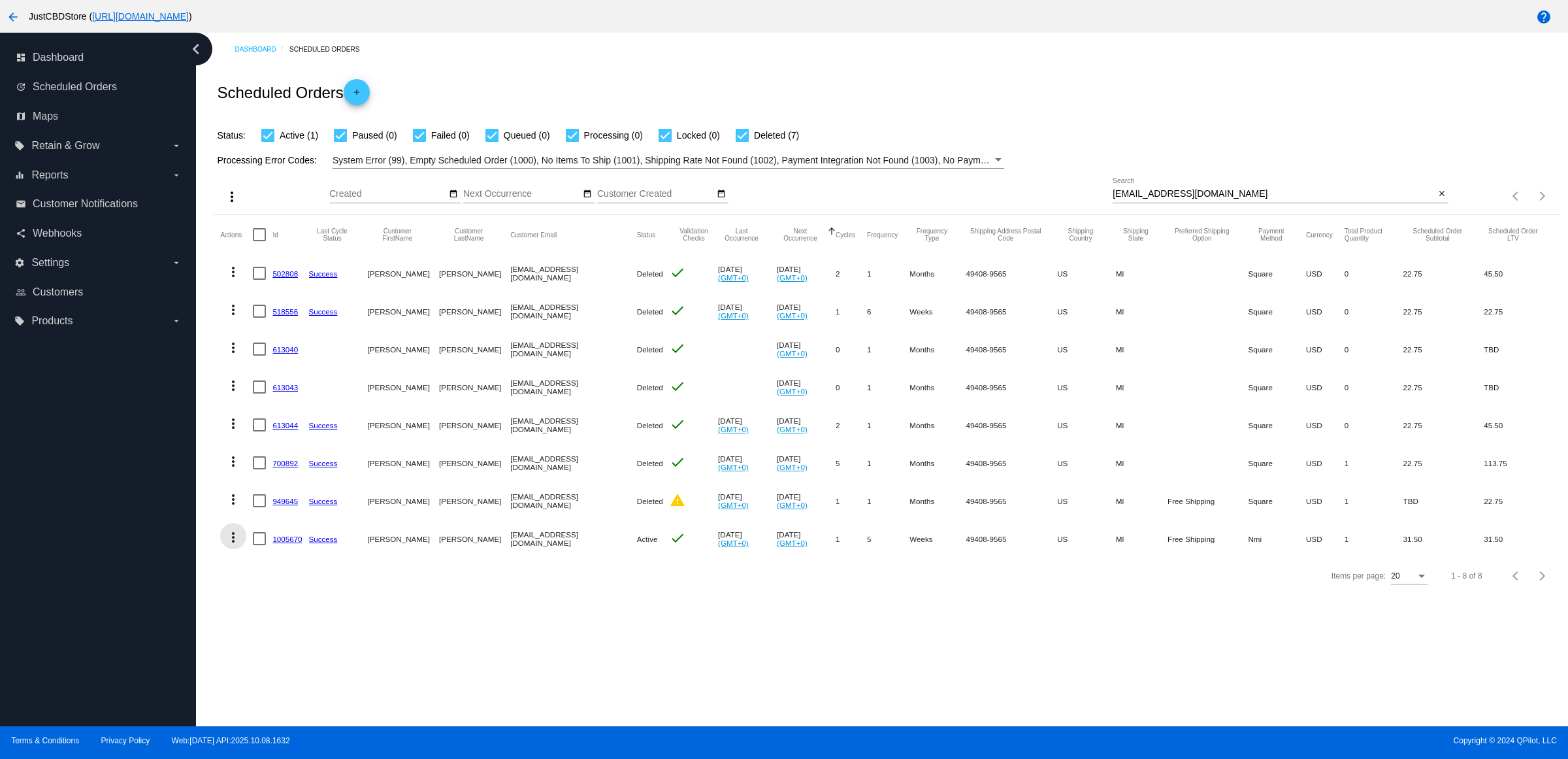
click at [239, 545] on mat-icon "more_vert" at bounding box center [233, 537] width 16 height 16
click at [309, 727] on button "delete Delete" at bounding box center [289, 719] width 130 height 31
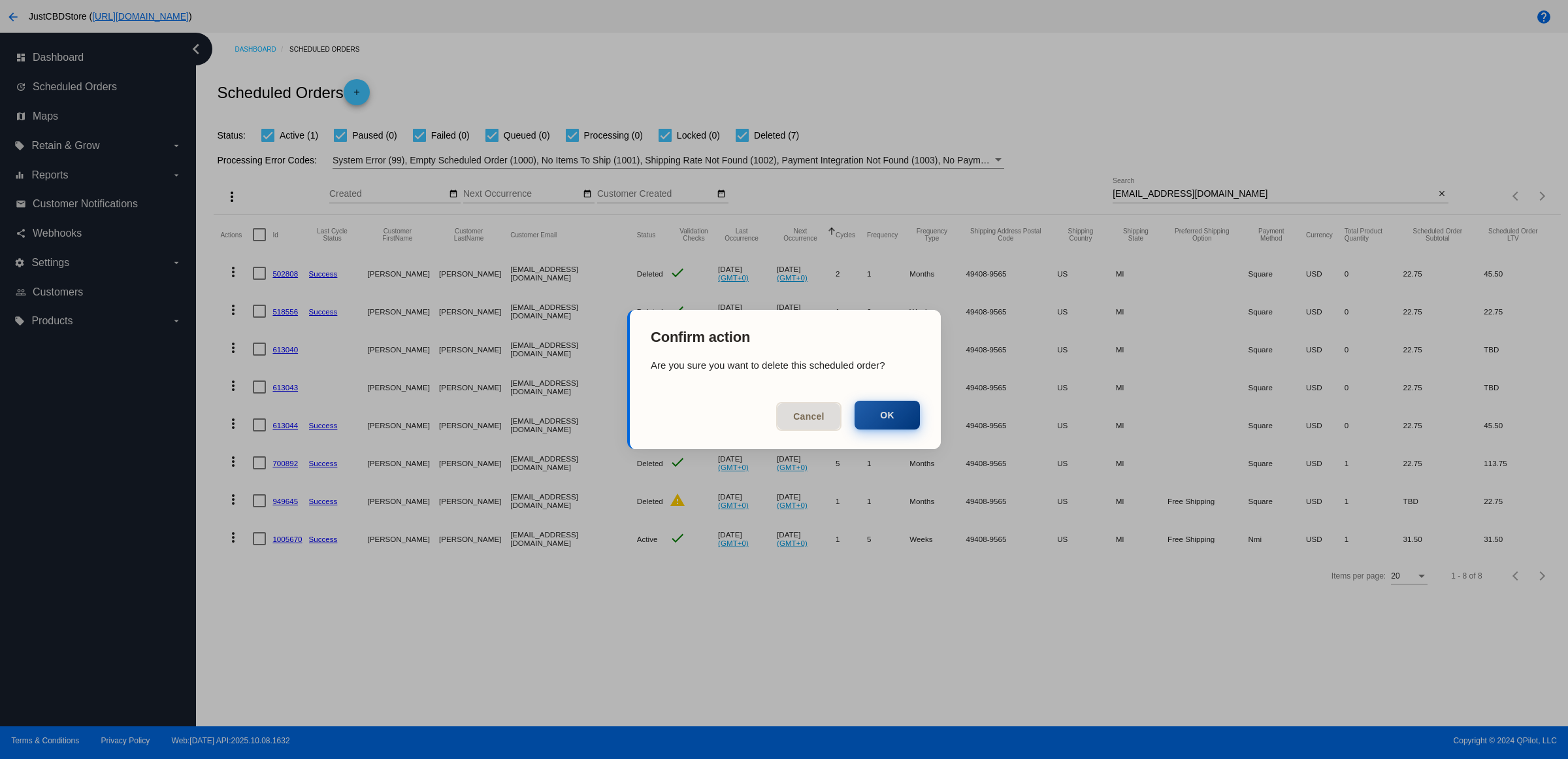
click at [883, 415] on button "OK" at bounding box center [887, 414] width 66 height 28
